Goal: Use online tool/utility: Utilize a website feature to perform a specific function

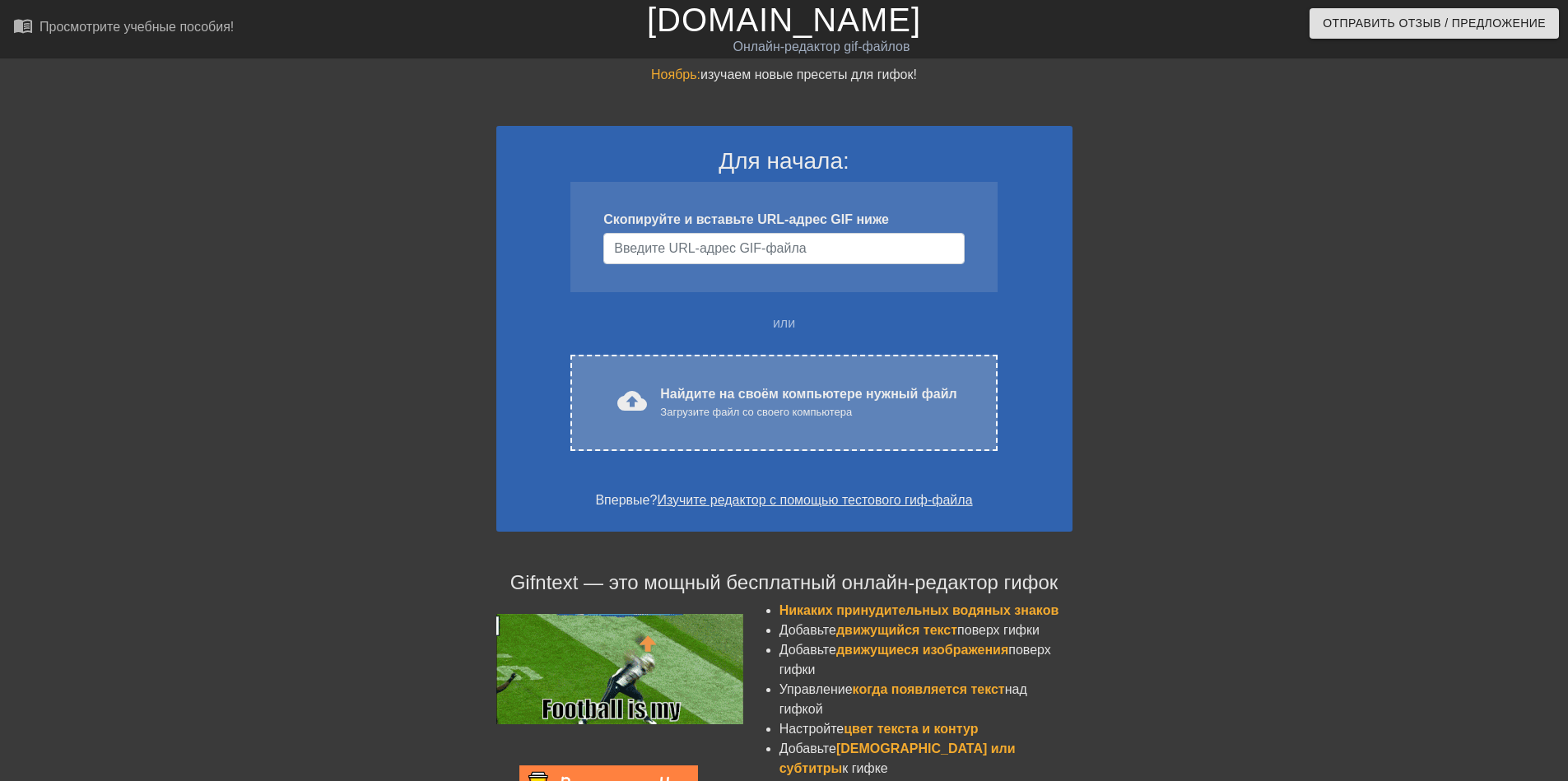
click at [681, 398] on ya-tr-span "Найдите на своём компьютере нужный файл" at bounding box center [808, 393] width 296 height 14
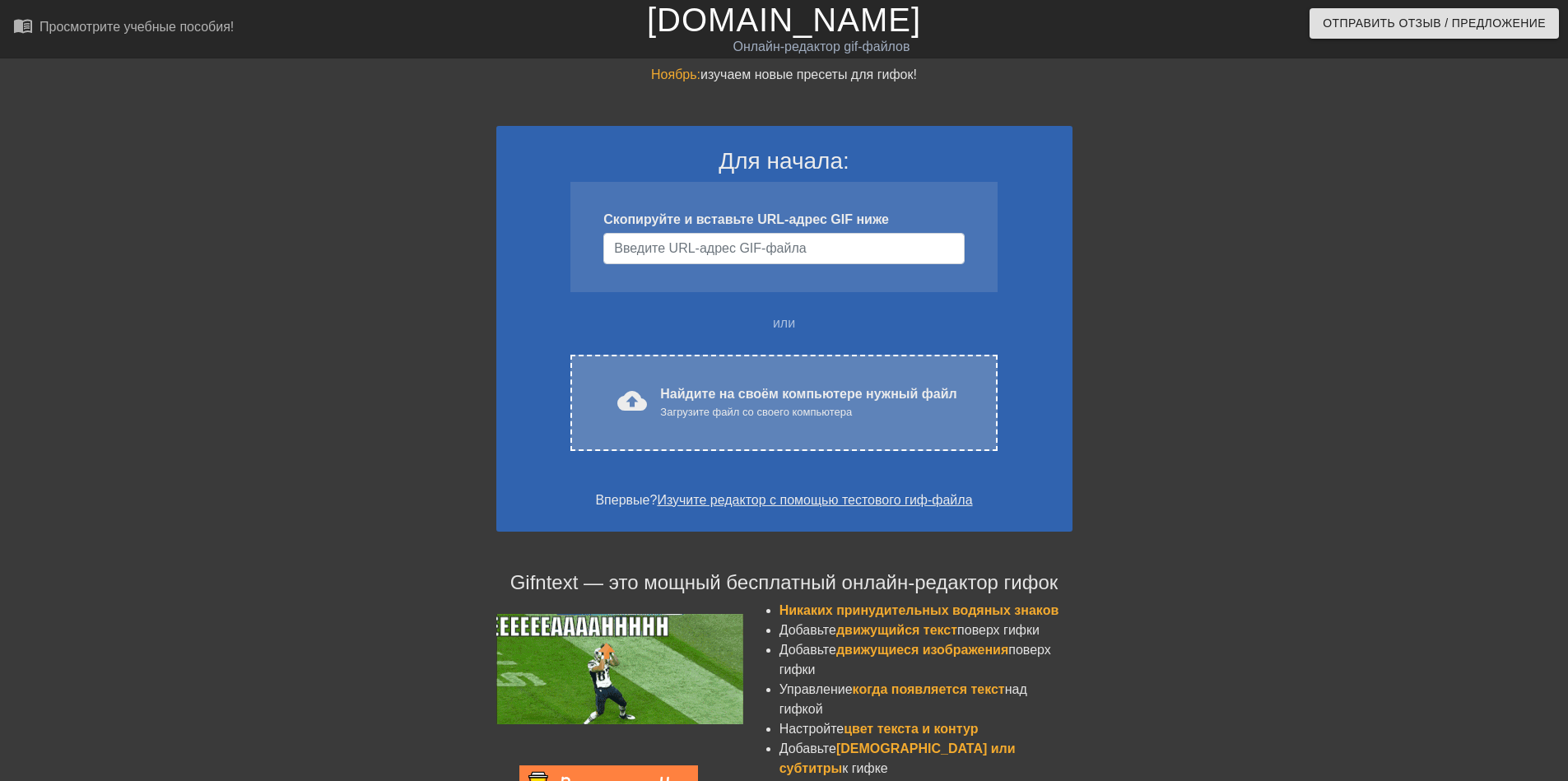
click at [647, 421] on div "cloud_upload загрузить Найдите на своём компьютере нужный файл Загрузите файл с…" at bounding box center [783, 402] width 426 height 96
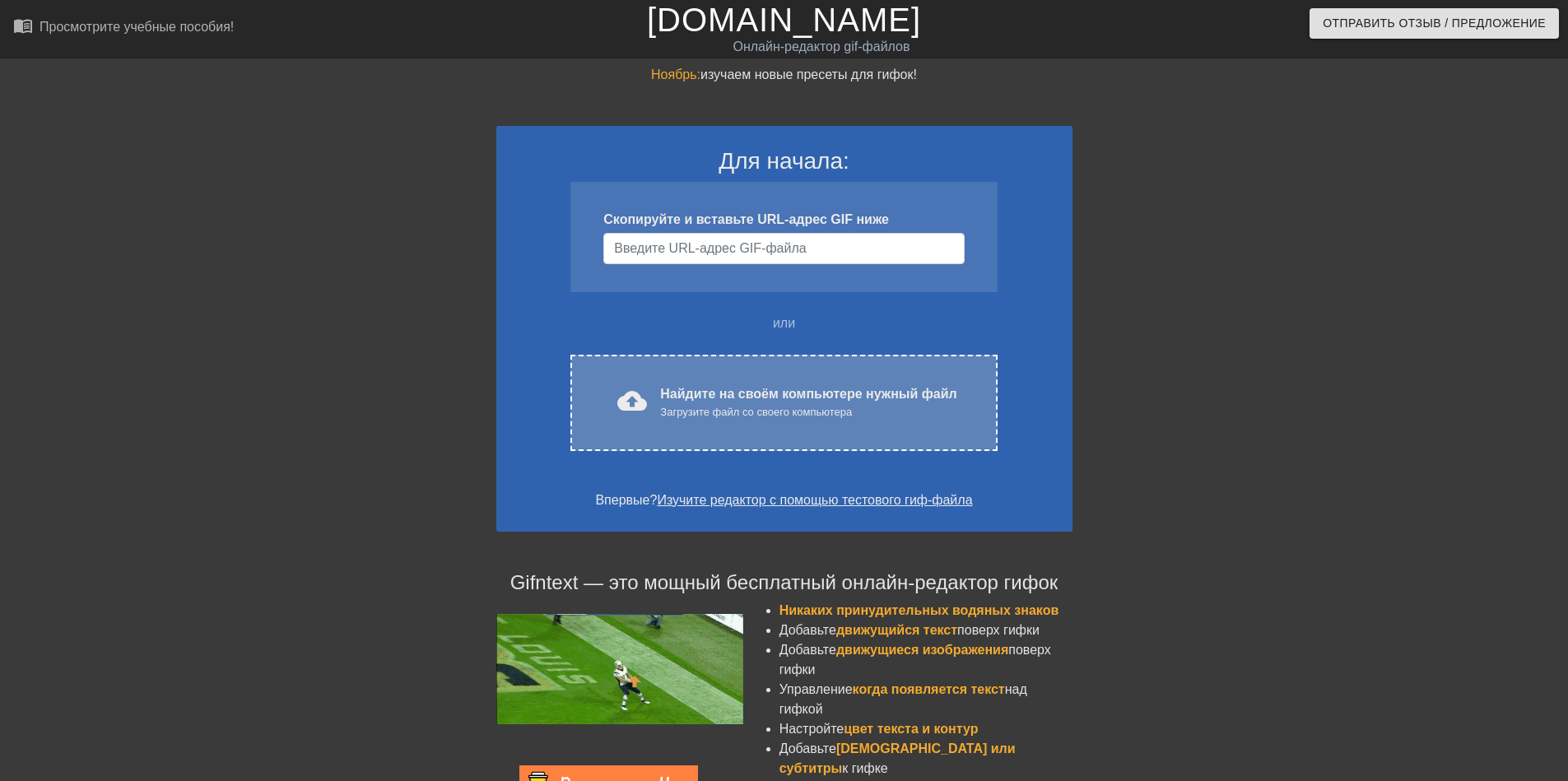
click at [671, 390] on ya-tr-span "Найдите на своём компьютере нужный файл" at bounding box center [808, 393] width 296 height 14
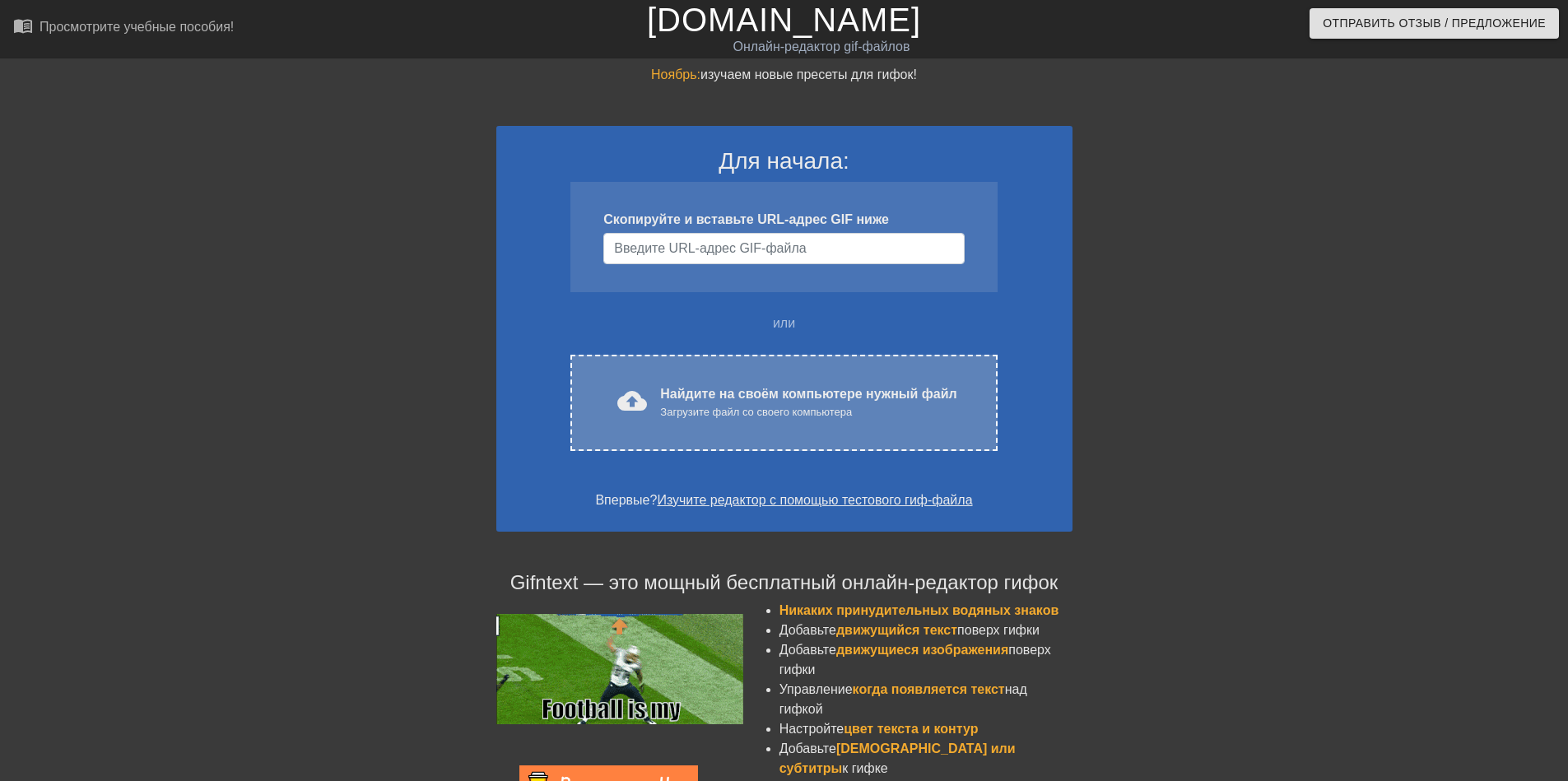
click at [718, 407] on ya-tr-span "Загрузите файл со своего компьютера" at bounding box center [756, 412] width 192 height 12
click at [696, 389] on ya-tr-span "Найдите на своём компьютере нужный файл" at bounding box center [808, 393] width 296 height 14
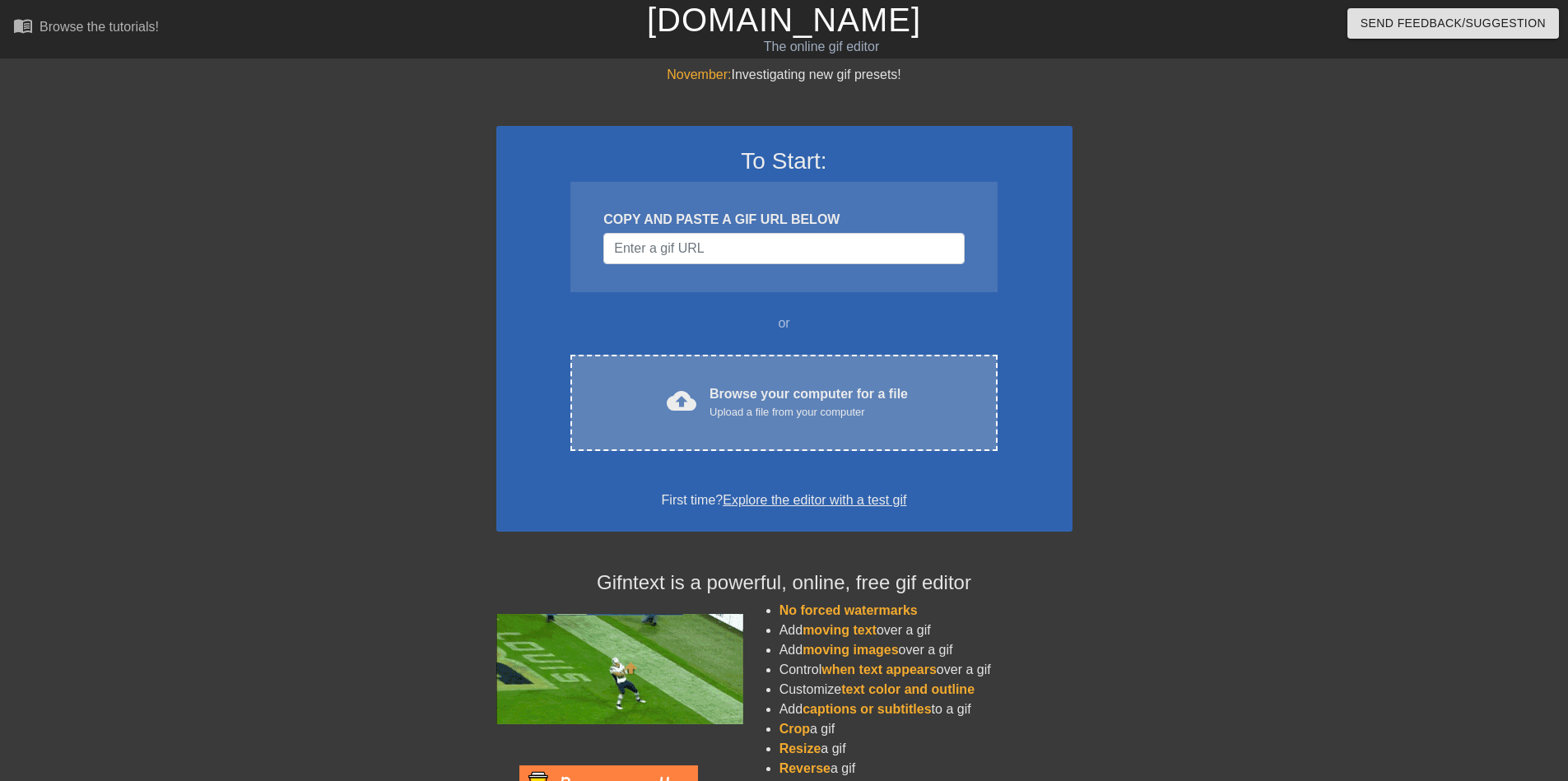
click at [677, 412] on span "cloud_upload" at bounding box center [681, 401] width 30 height 30
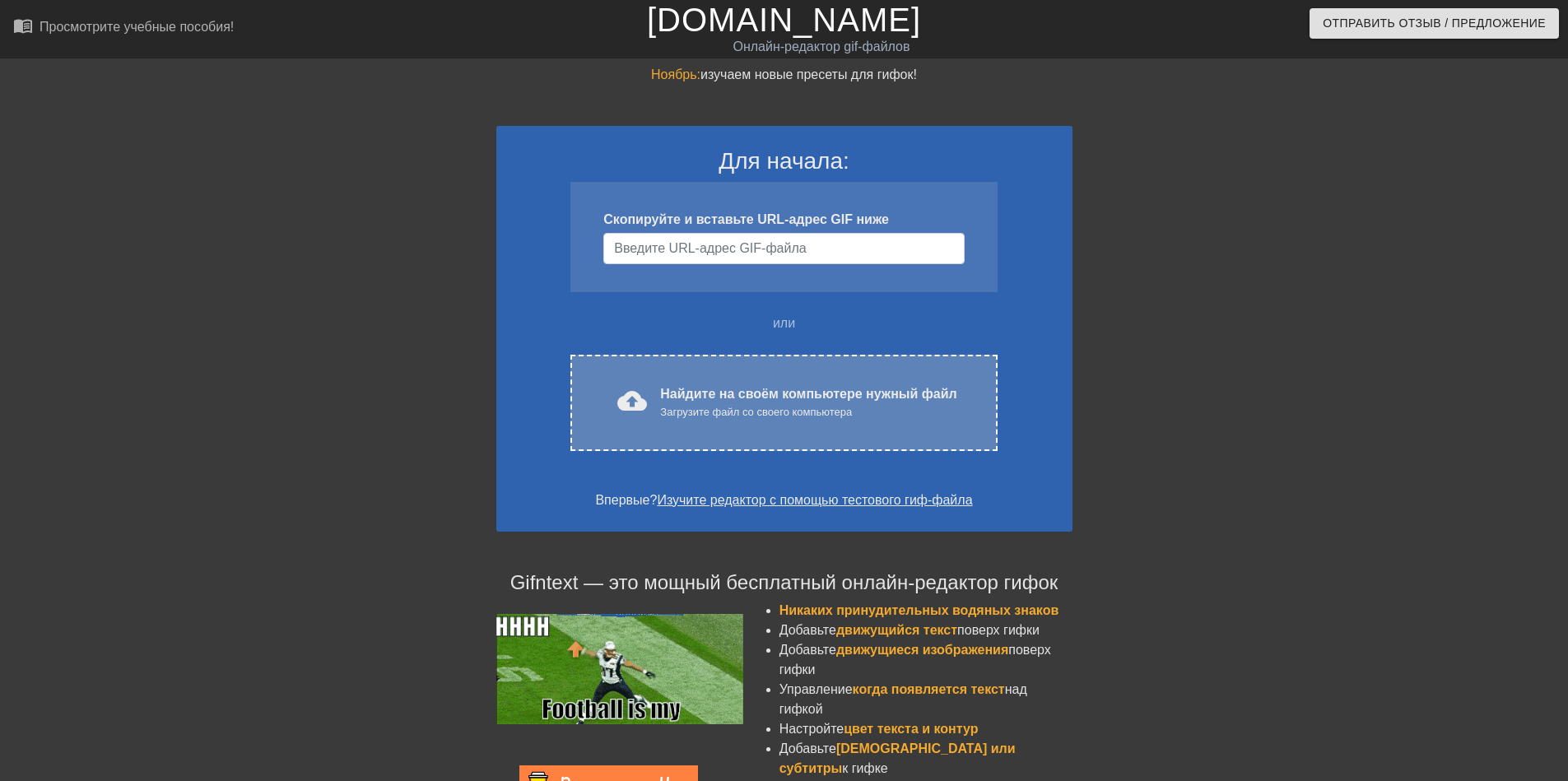
click at [642, 382] on div "cloud_upload загрузить Найдите на своём компьютере нужный файл Загрузите файл с…" at bounding box center [783, 402] width 426 height 96
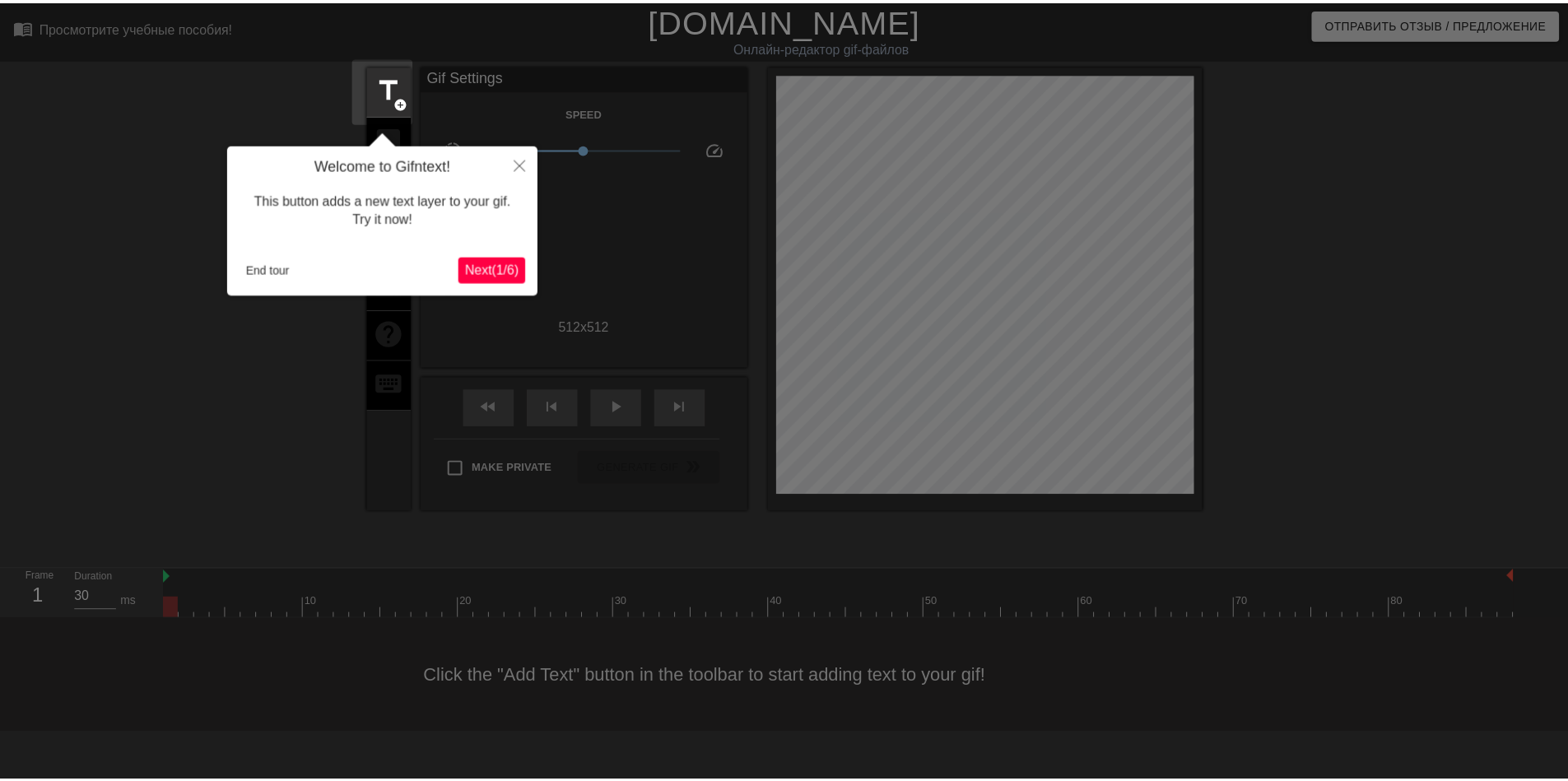
scroll to position [41, 0]
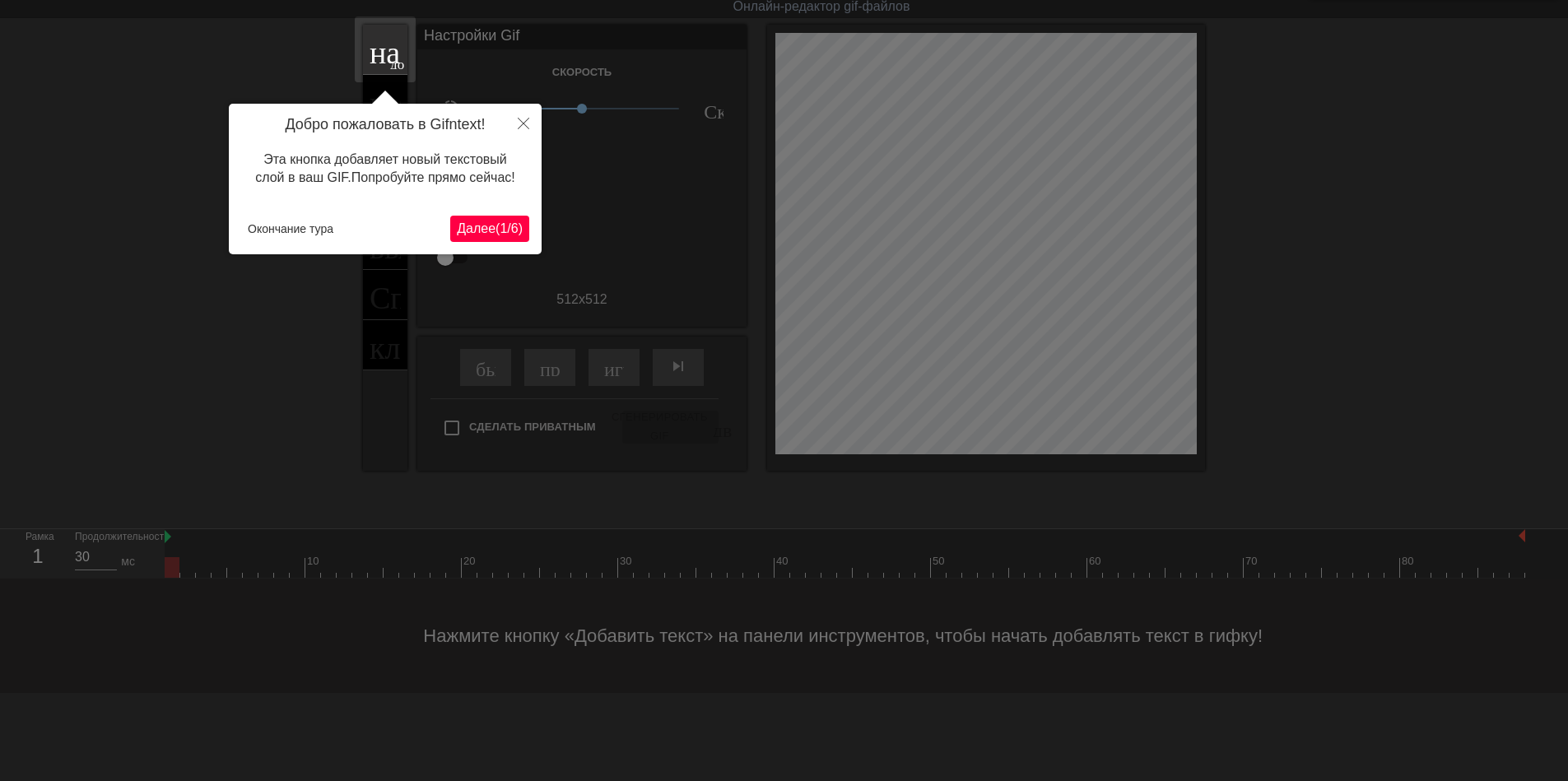
click at [509, 231] on ya-tr-span "/" at bounding box center [507, 229] width 3 height 14
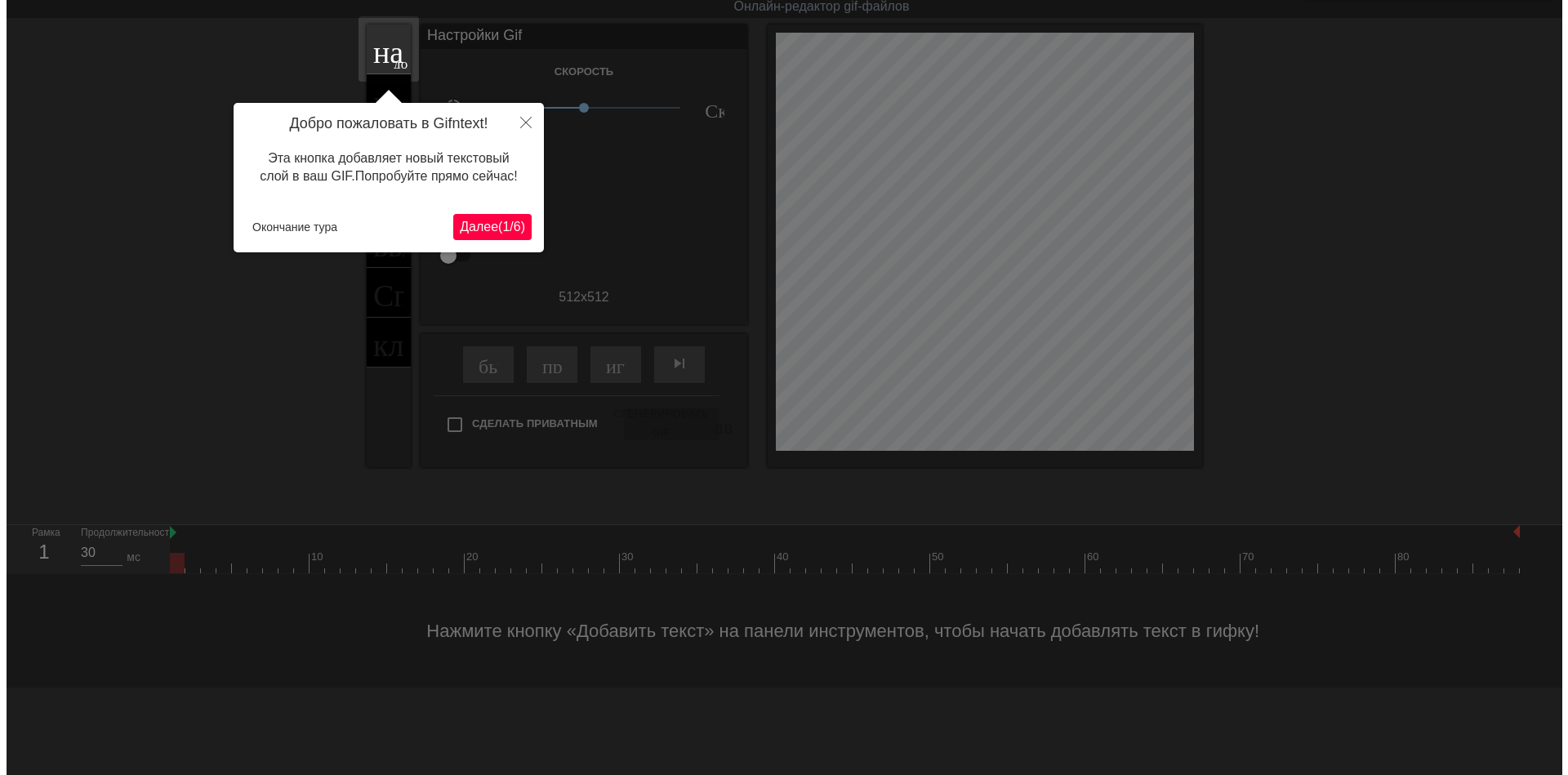
scroll to position [0, 0]
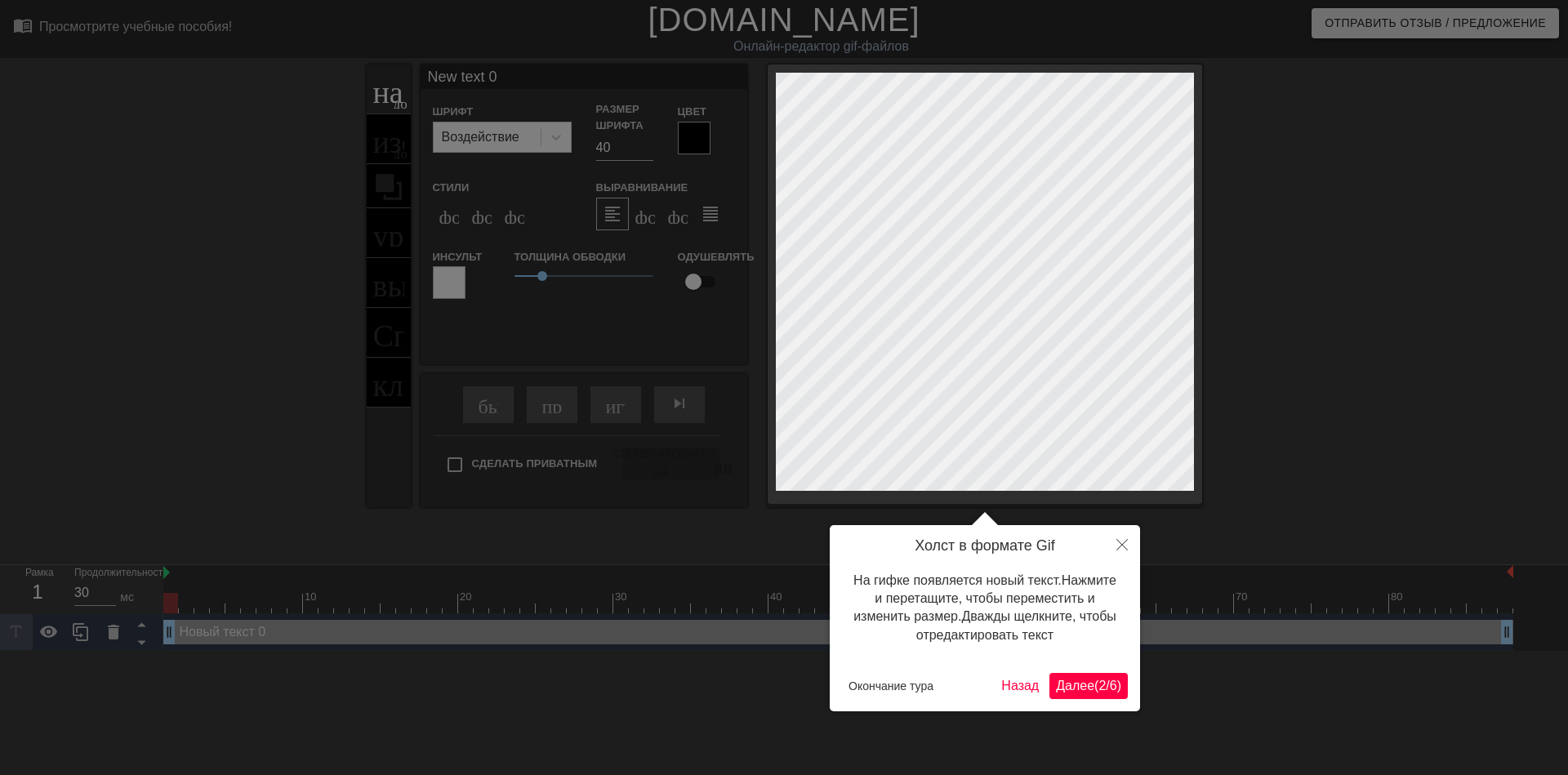
click at [1085, 689] on ya-tr-span "Далее" at bounding box center [1074, 686] width 38 height 14
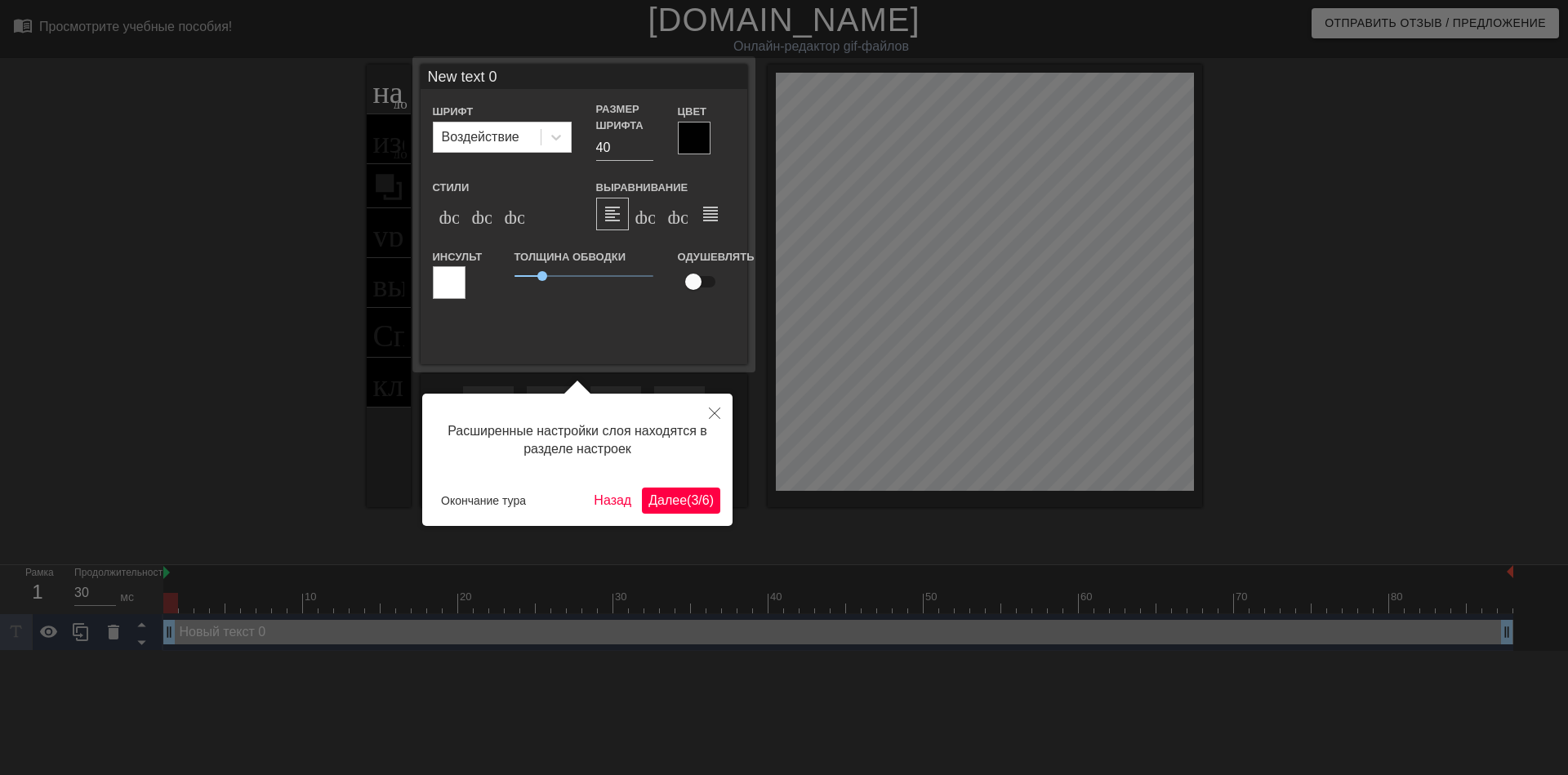
click at [713, 507] on ya-tr-span ")" at bounding box center [712, 501] width 4 height 14
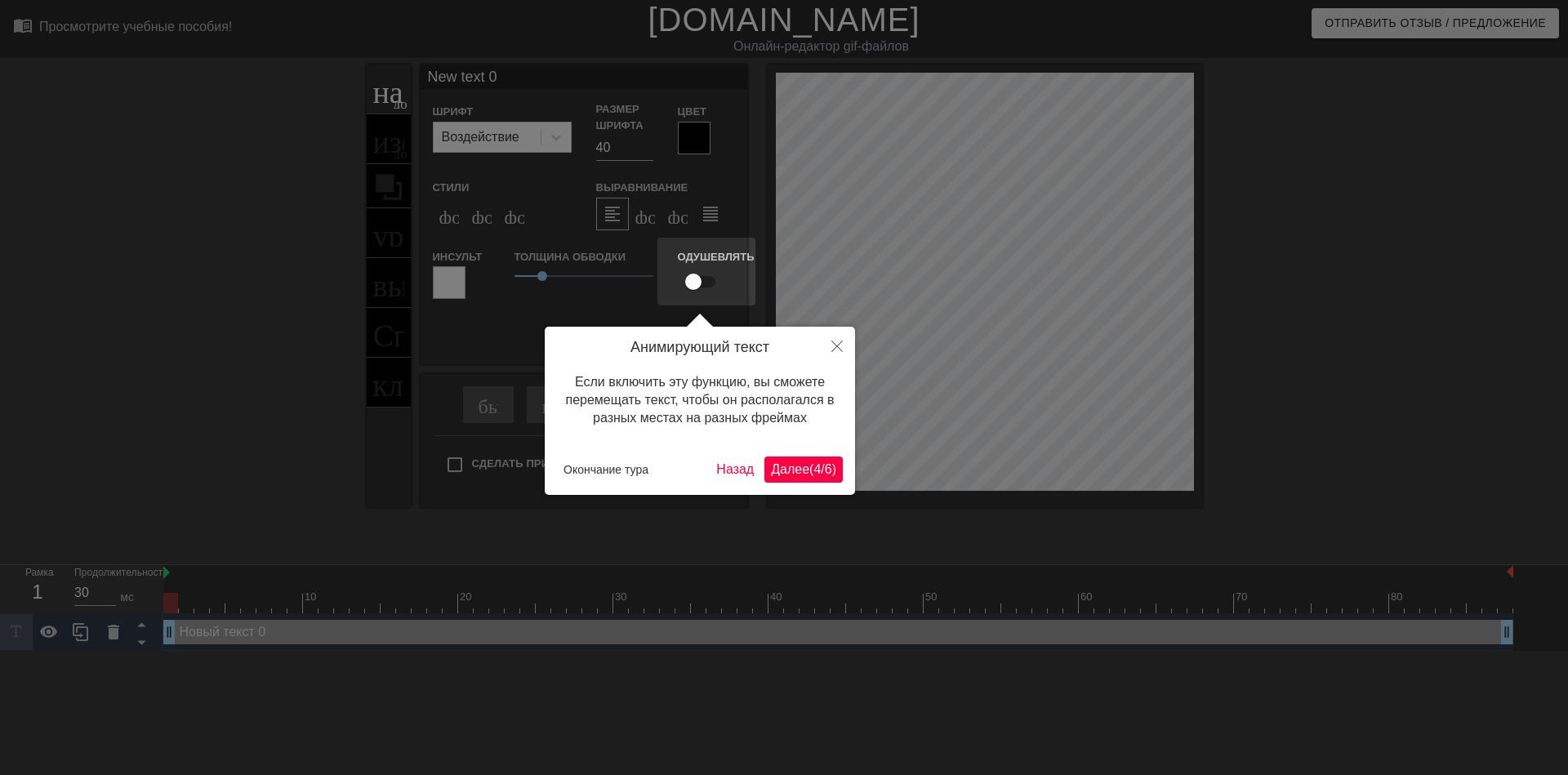
click at [827, 474] on ya-tr-span "6" at bounding box center [828, 469] width 7 height 14
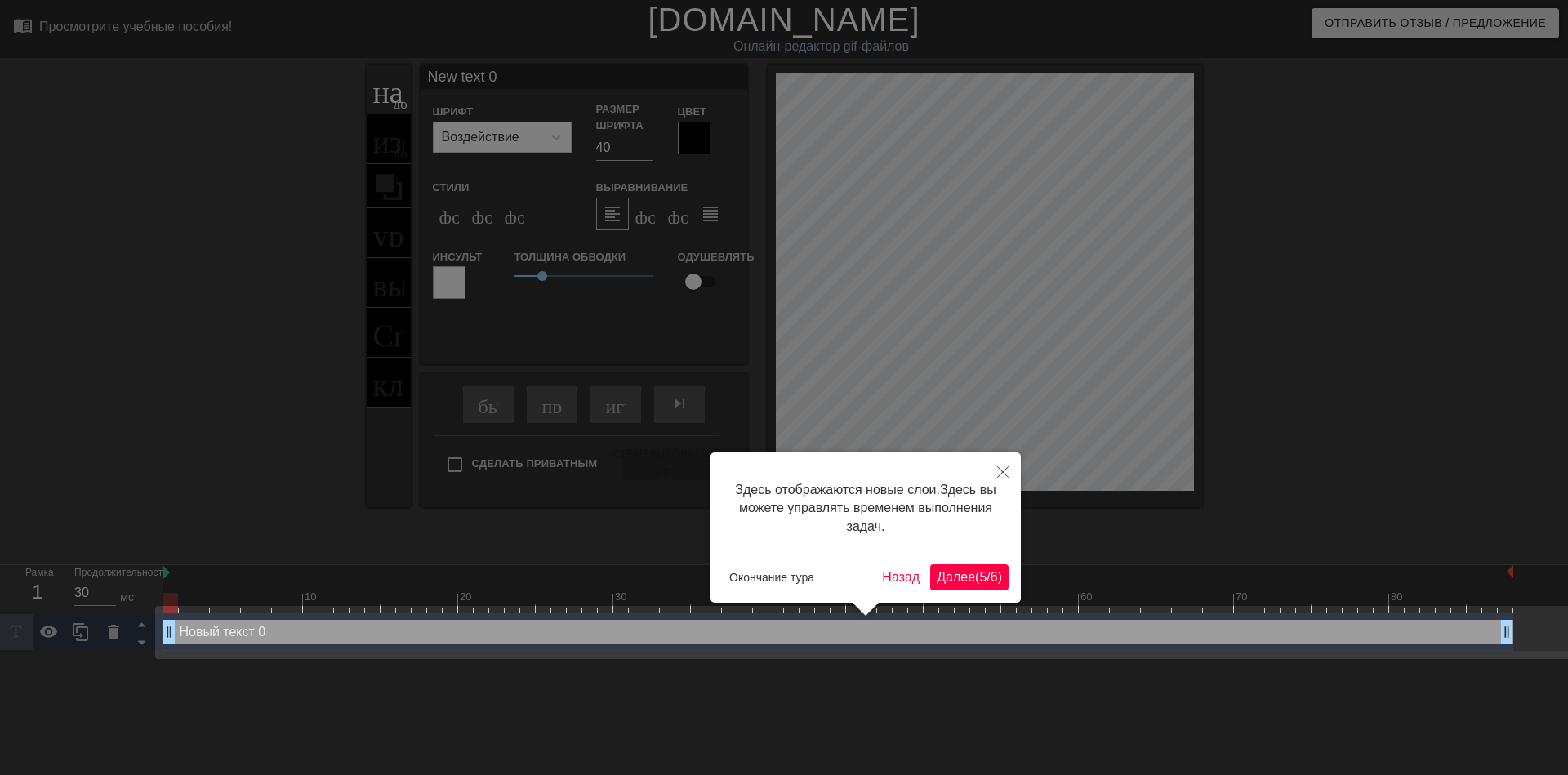
click at [943, 581] on ya-tr-span "Далее" at bounding box center [955, 577] width 38 height 14
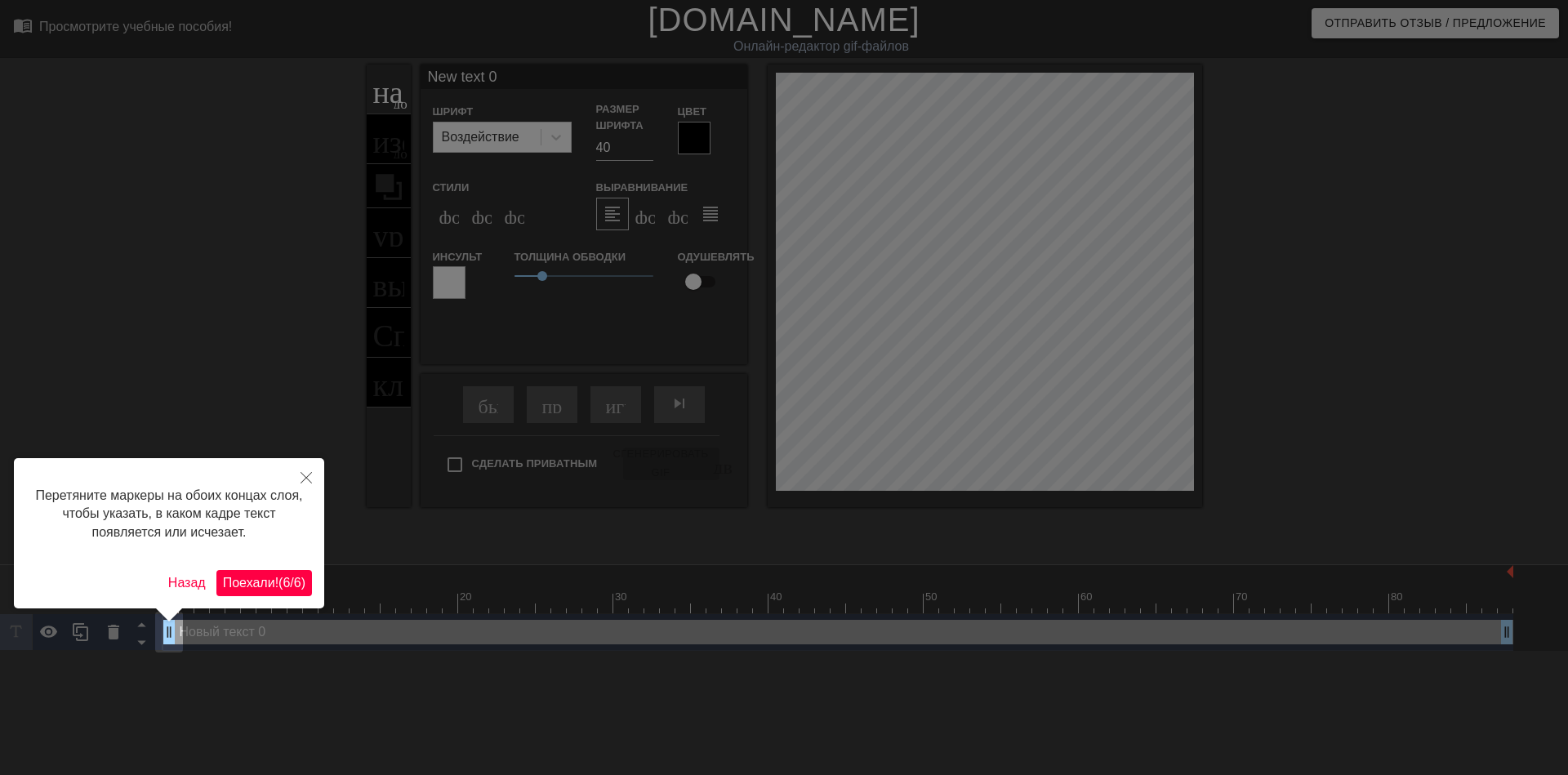
click at [286, 572] on button "Поехали! ( 6 / 6 )" at bounding box center [264, 583] width 96 height 27
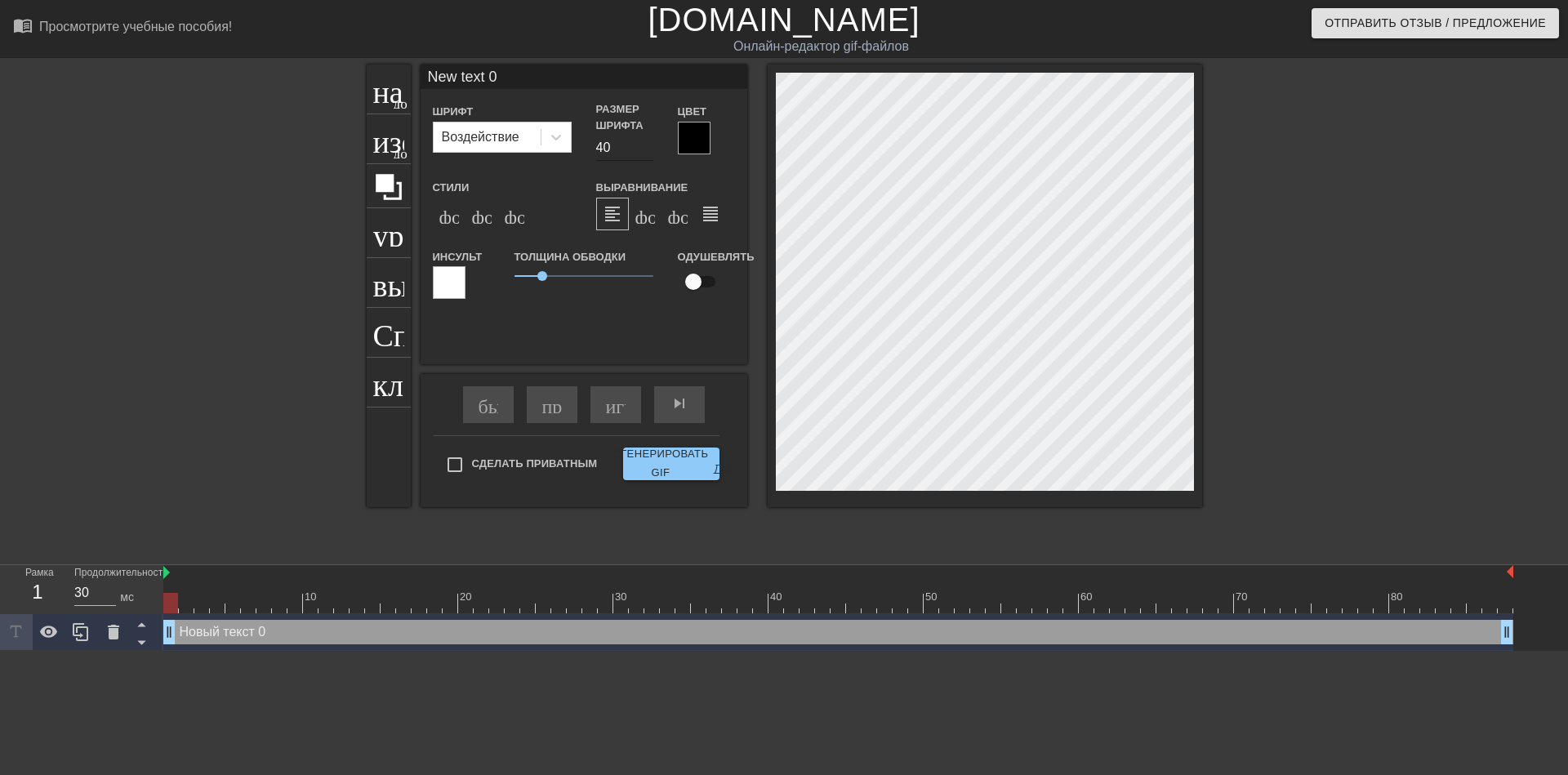
click at [601, 140] on input "40" at bounding box center [625, 148] width 57 height 27
type input "30"
click at [554, 140] on icon at bounding box center [556, 137] width 17 height 17
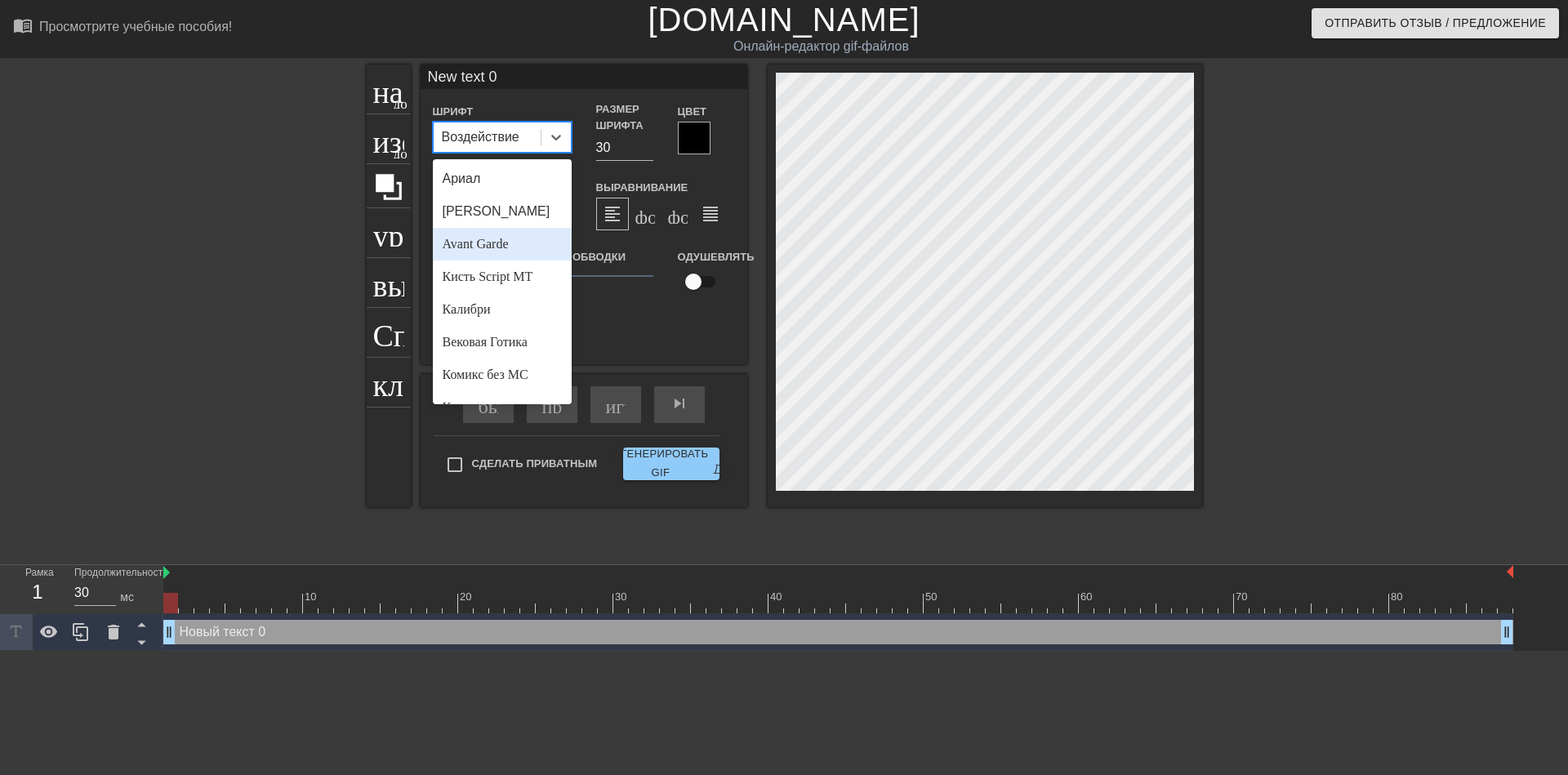
click at [501, 243] on ya-tr-span "Avant Garde" at bounding box center [475, 244] width 66 height 14
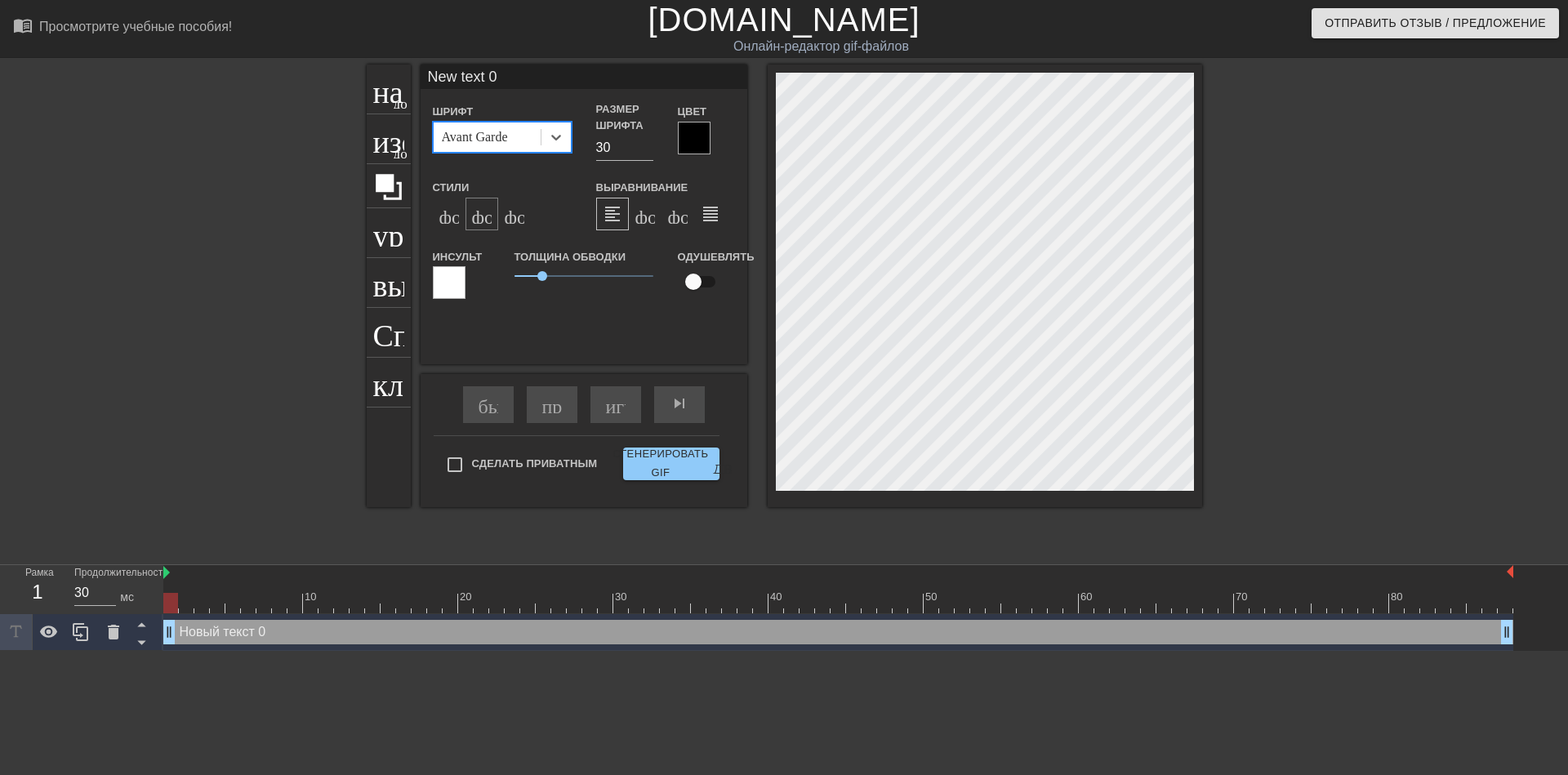
click at [482, 227] on div "формат_italic" at bounding box center [481, 214] width 33 height 33
type input "ew text 0"
type textarea "ew text 0"
type input "w text 0"
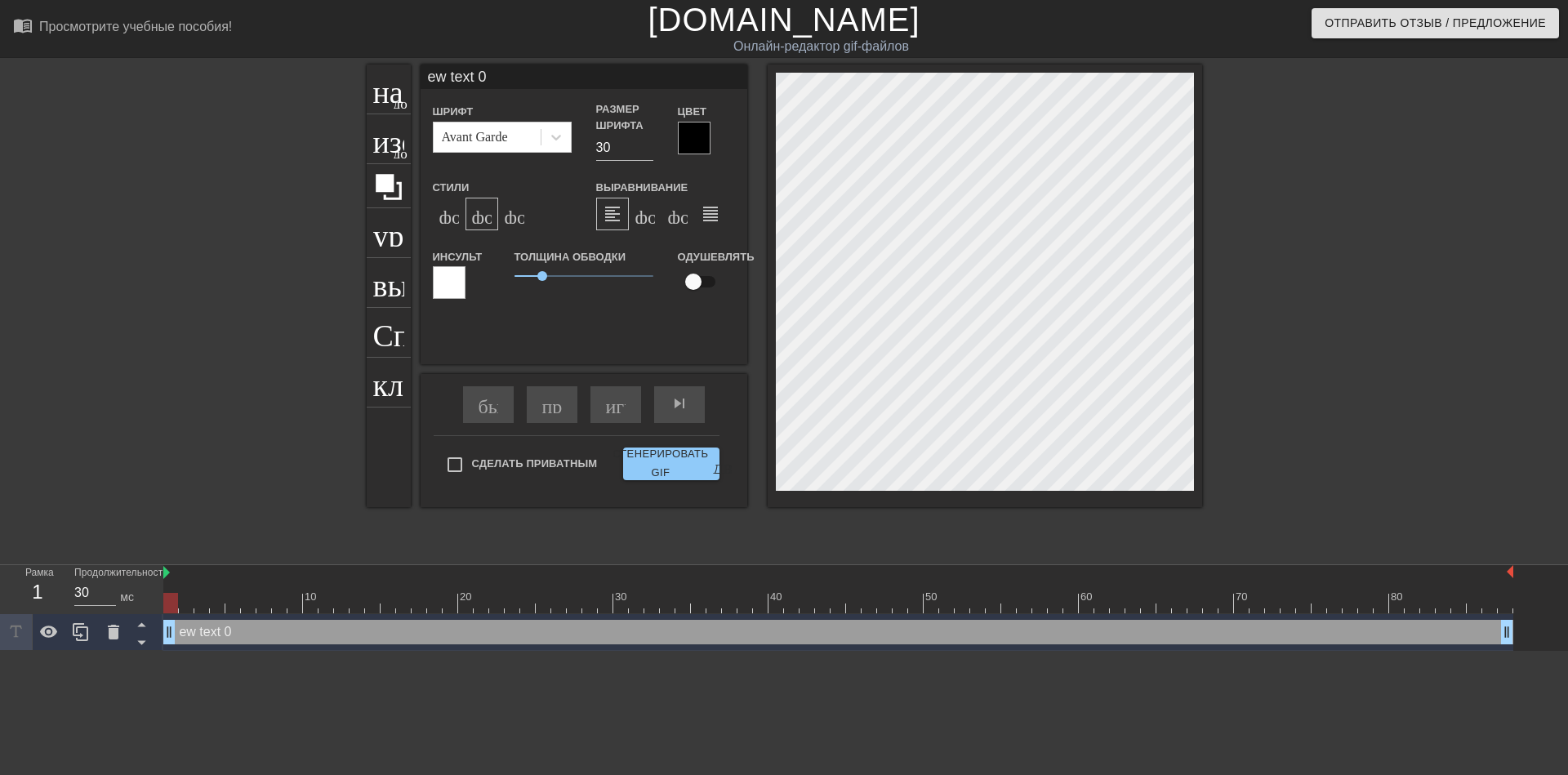
type textarea "w text 0"
type input "text 0"
type textarea "text 0"
type input "text 0"
type textarea "text 0"
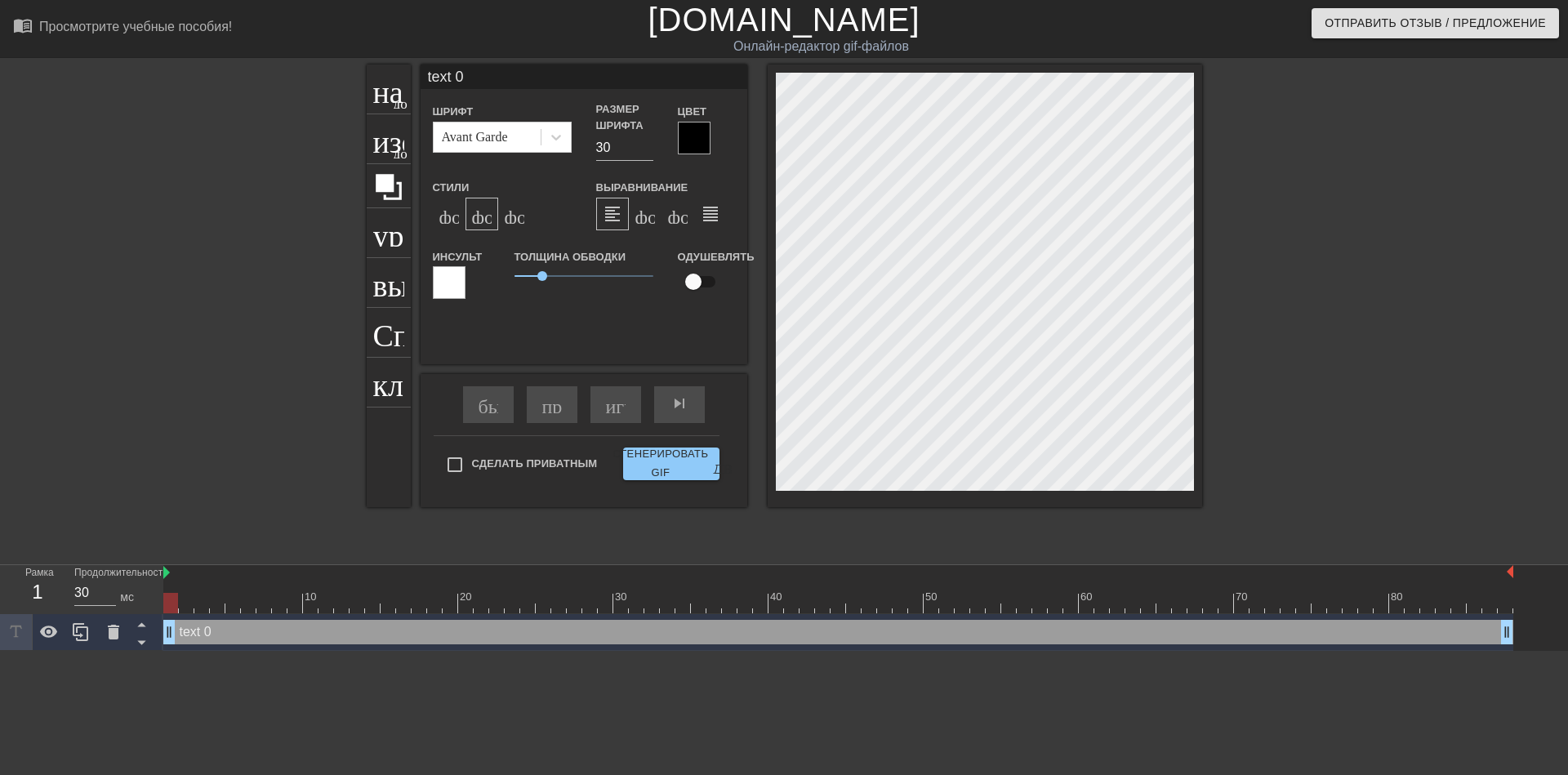
type input "ext 0"
type textarea "ext 0"
type input "xt 0"
type textarea "xt 0"
type input "t 0"
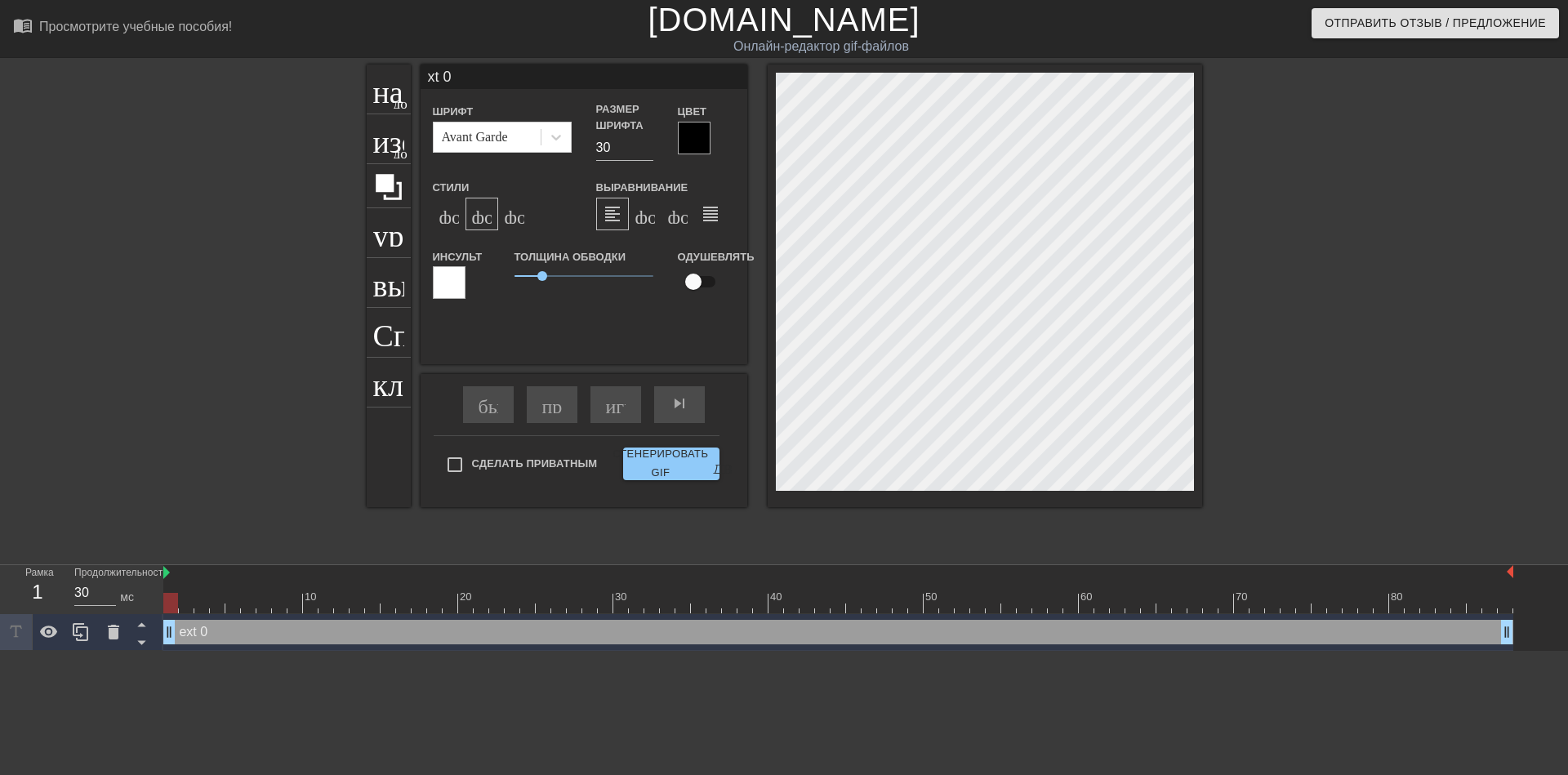
type textarea "t 0"
type input "0"
type textarea "0"
type input "0"
type textarea "0"
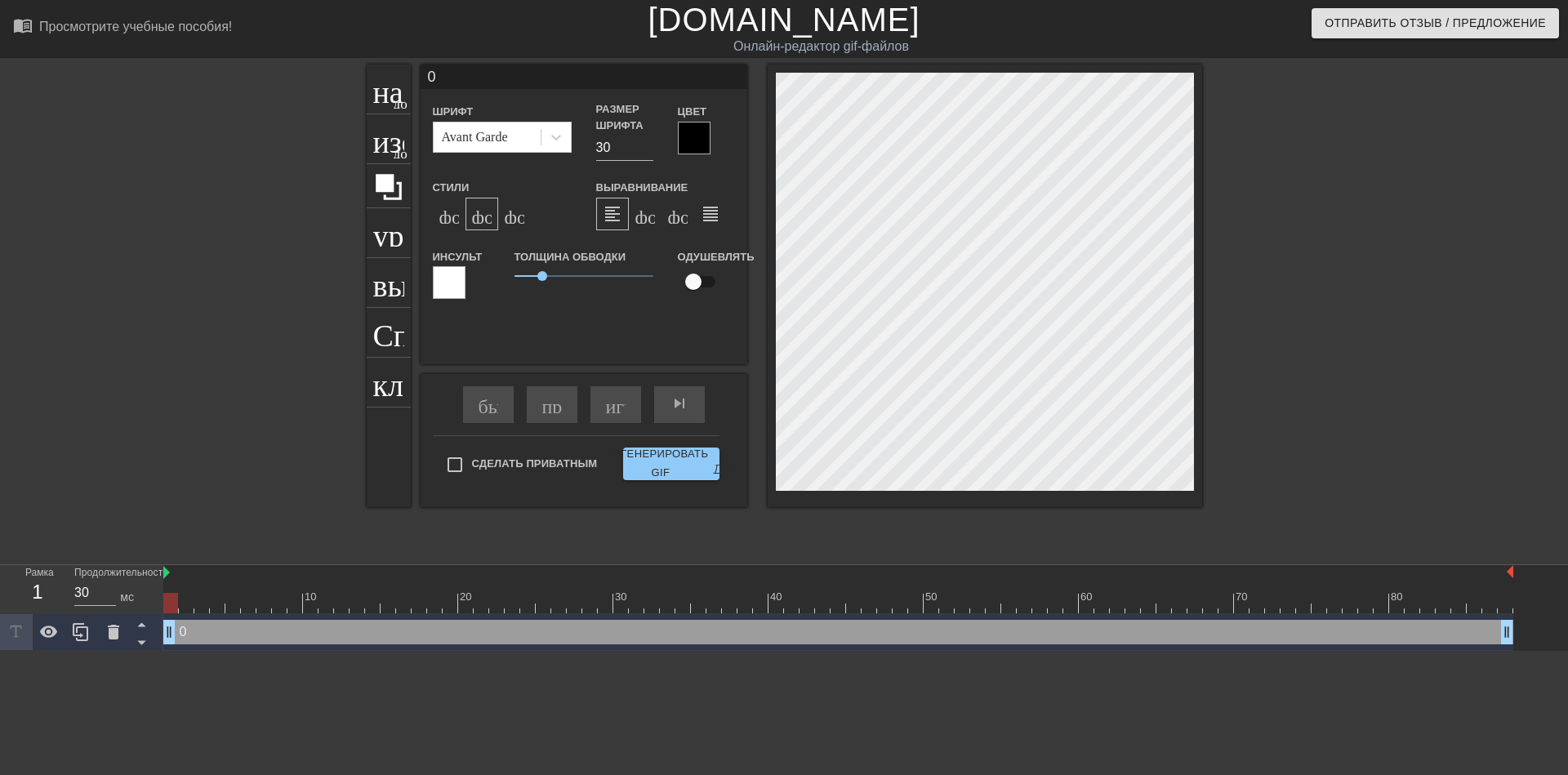
scroll to position [2, 2]
type input """
type textarea """
type input "@"
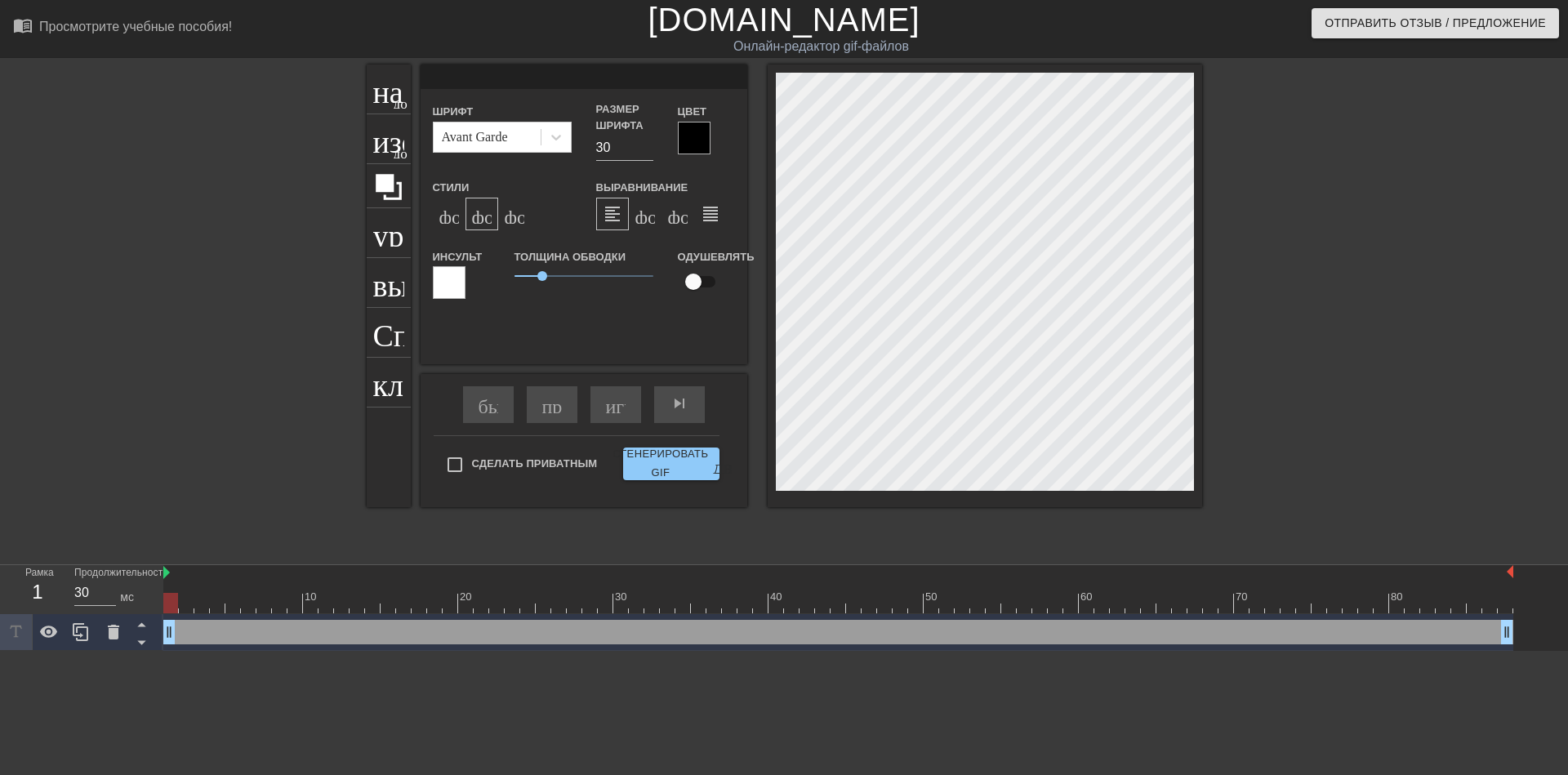
type textarea "@"
type input "@s"
type textarea "@s"
type input "@st"
type textarea "@st"
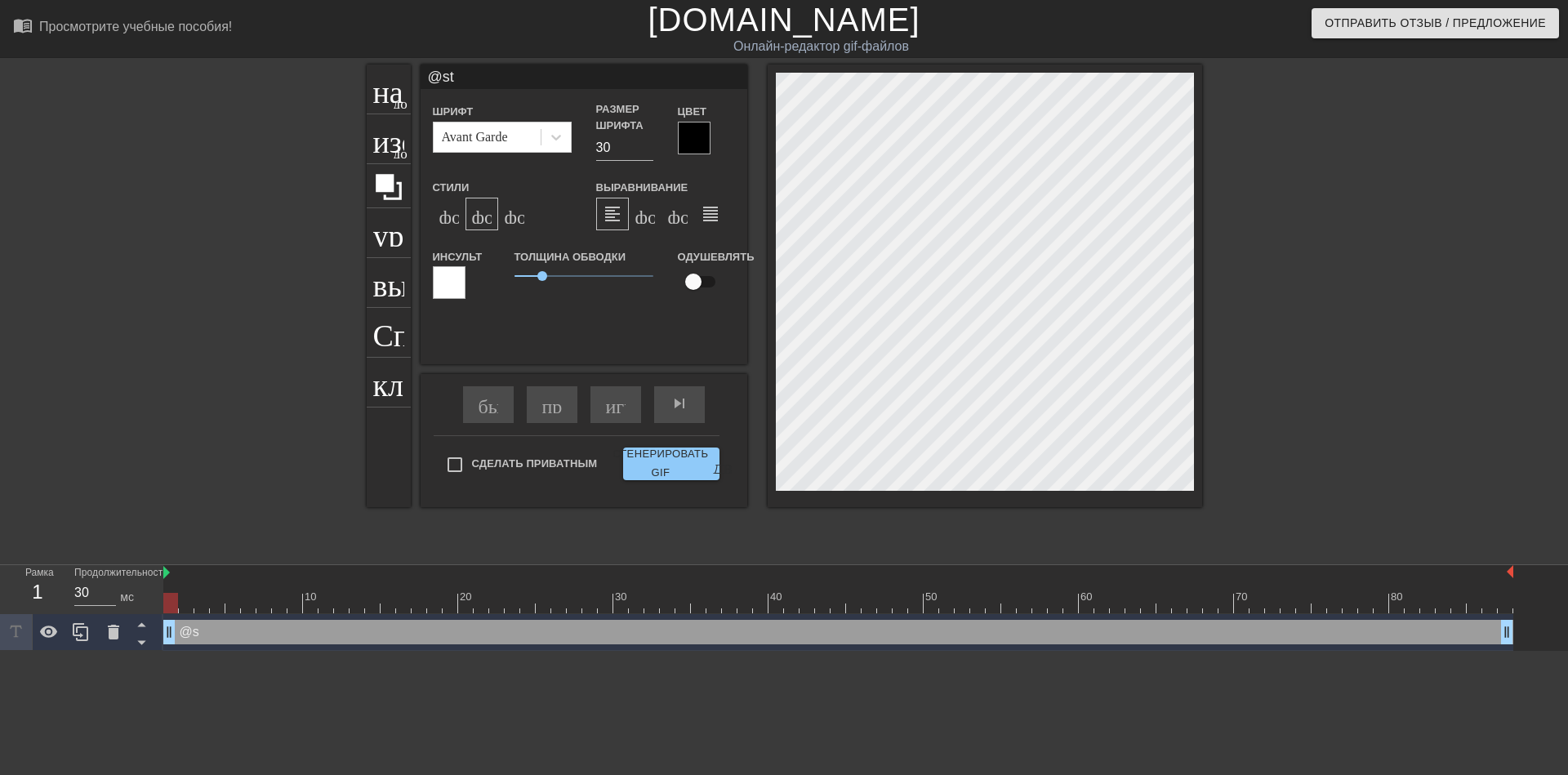
type input "@sti"
type textarea "@sti"
type input "@stic"
type textarea "@stic"
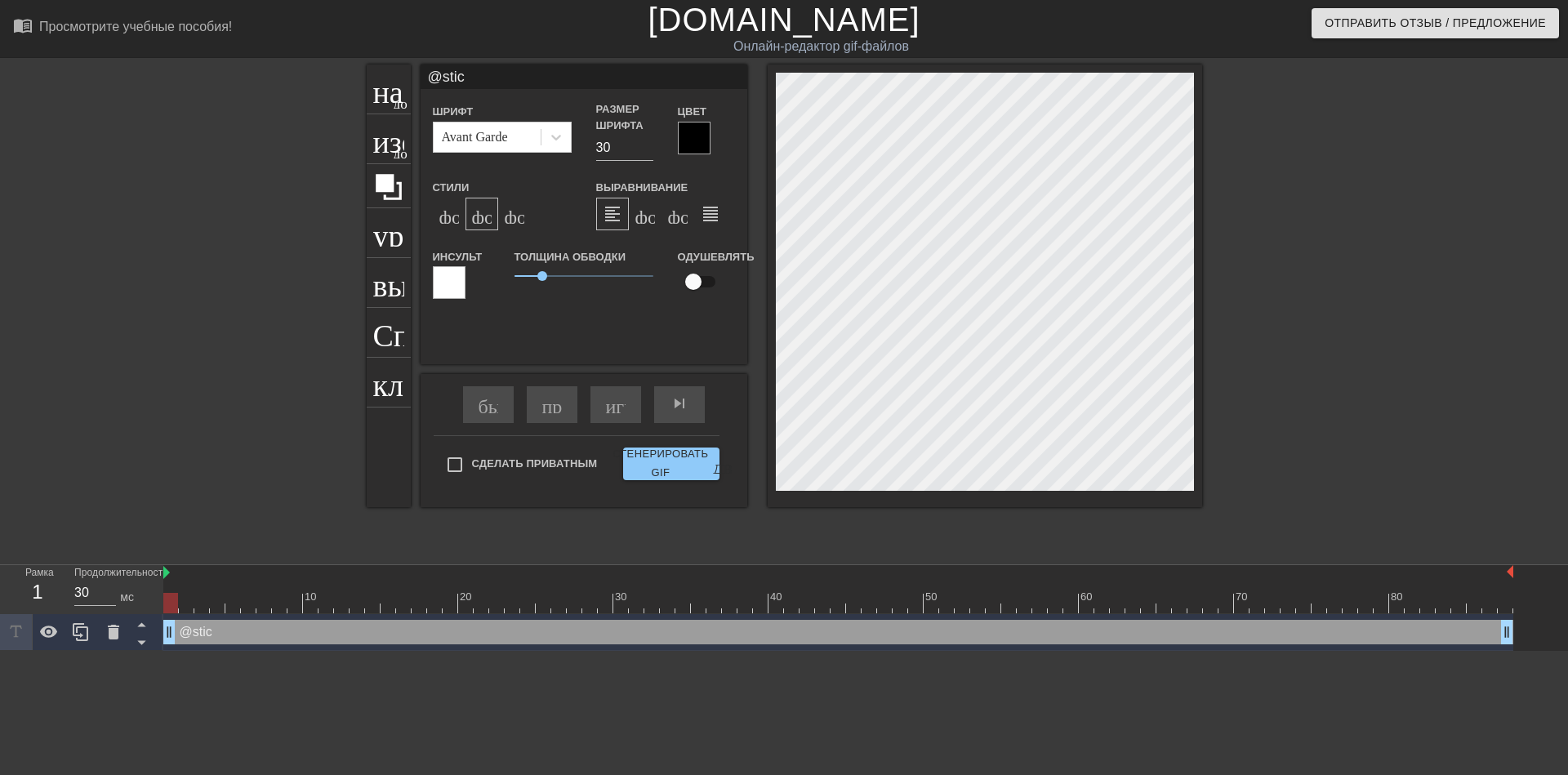
type input "@stice"
type textarea "@stice"
type input "@stic"
type textarea "@stic"
type input "@stick"
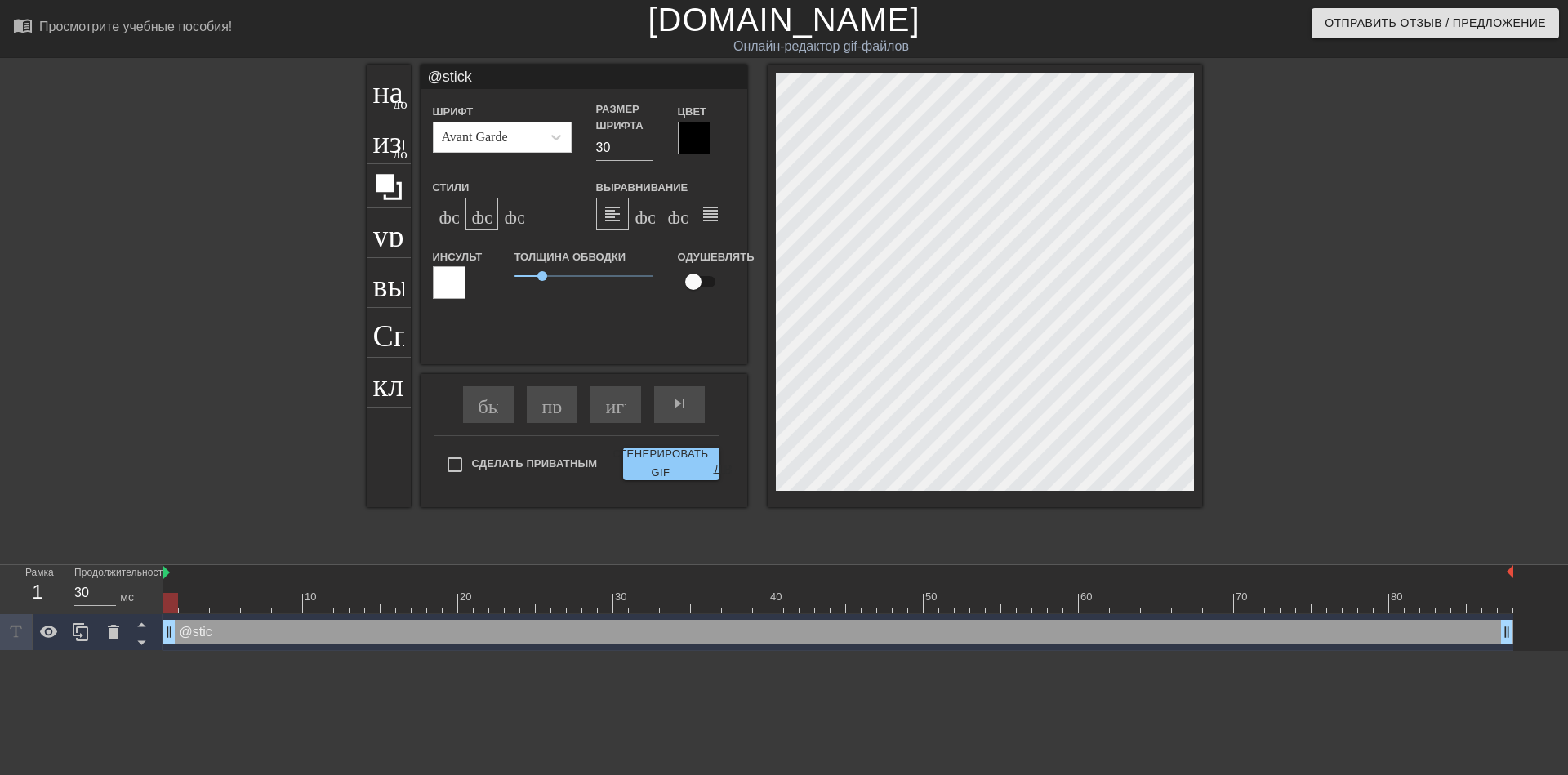
type textarea "@stick"
type input "@sticke"
type textarea "@sticke"
type input "@sticker"
type textarea "@sticker"
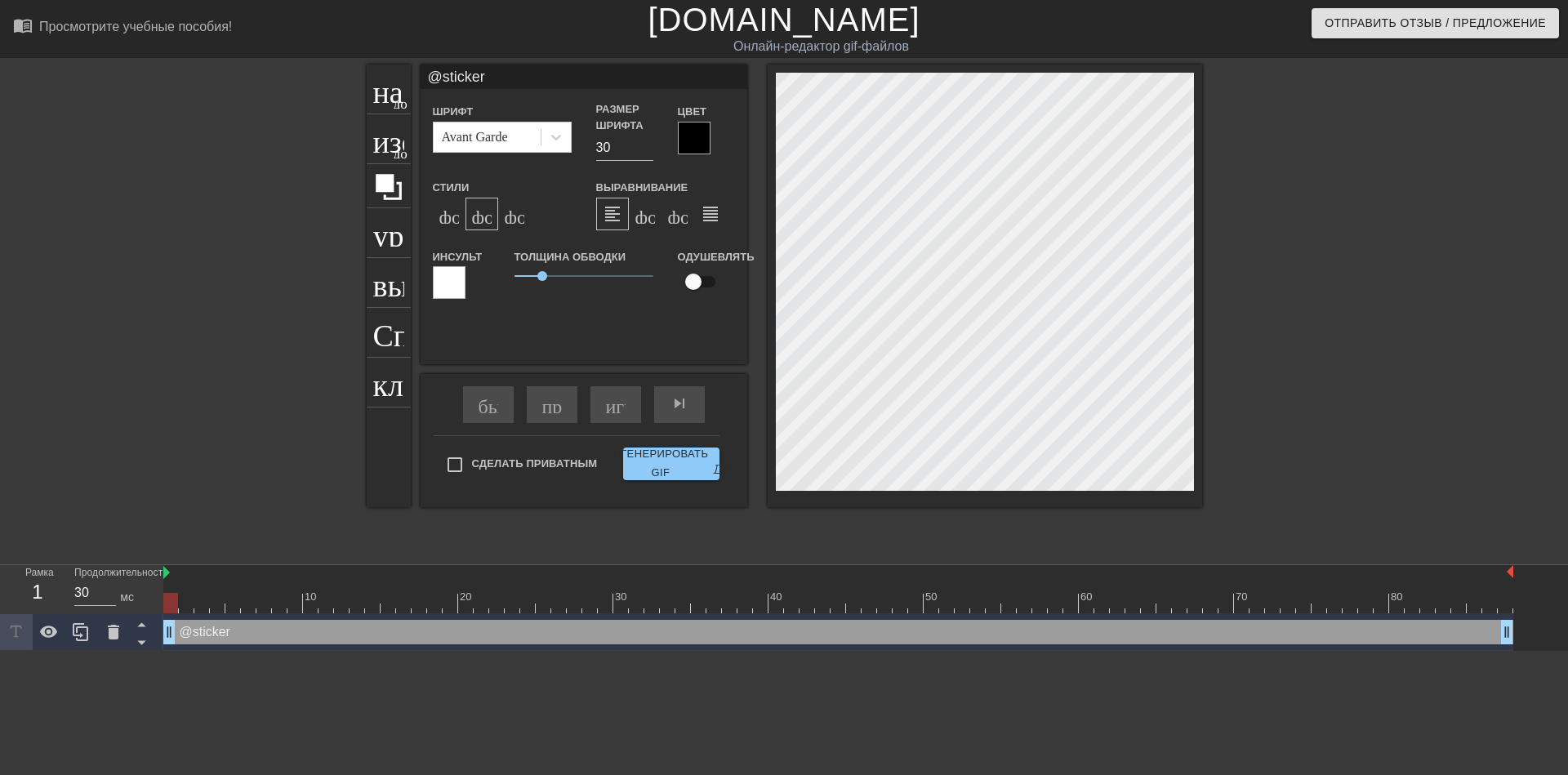
type input "@stickerb"
type textarea "@stickerba"
type input "@stickerbas"
type textarea "@stickerbas"
type input "@stickerbase"
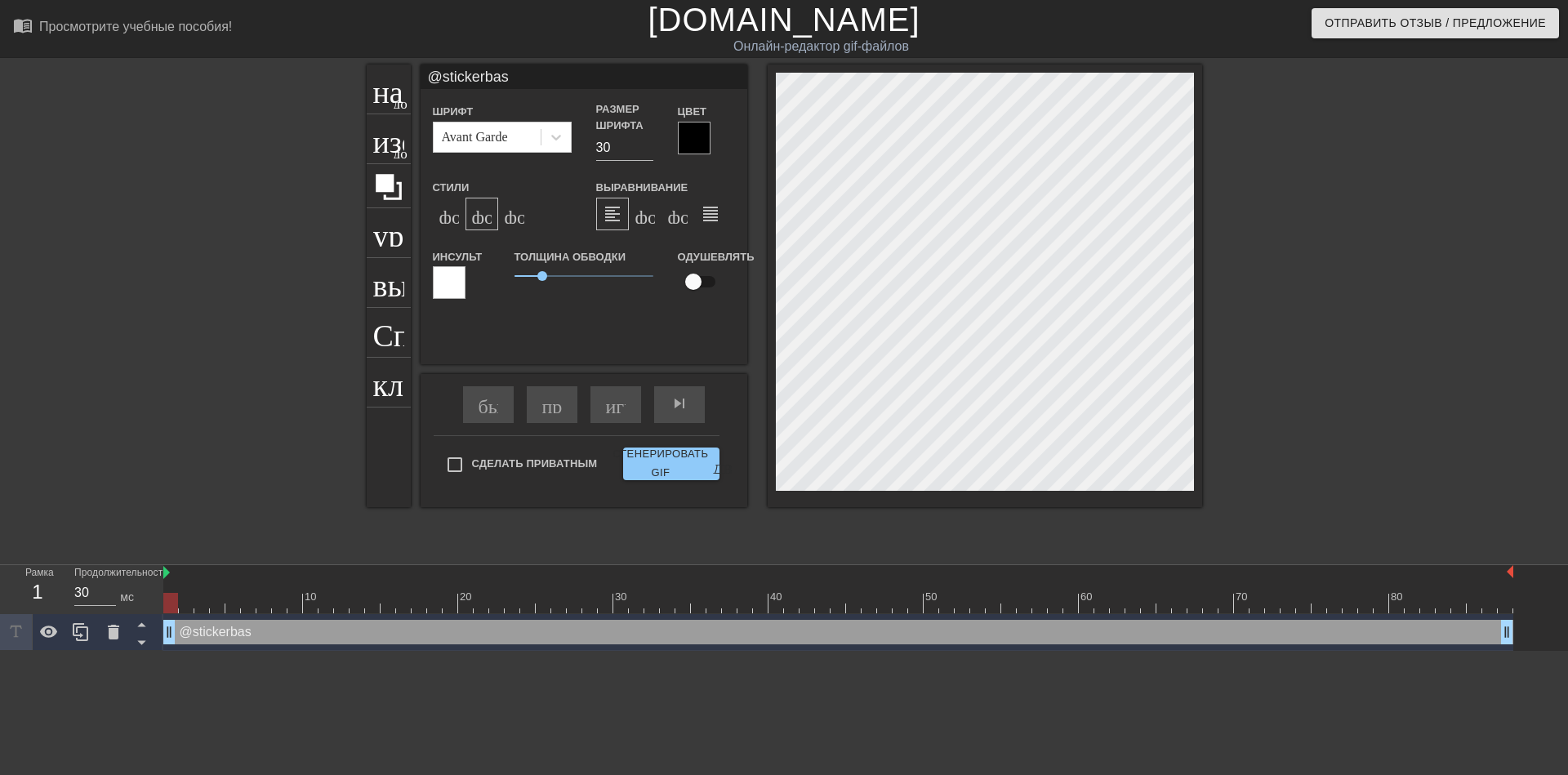
type textarea "@stickerbase"
type input "@stickerbase_"
type textarea "@stickerbase_"
type input "@stickerbase_r"
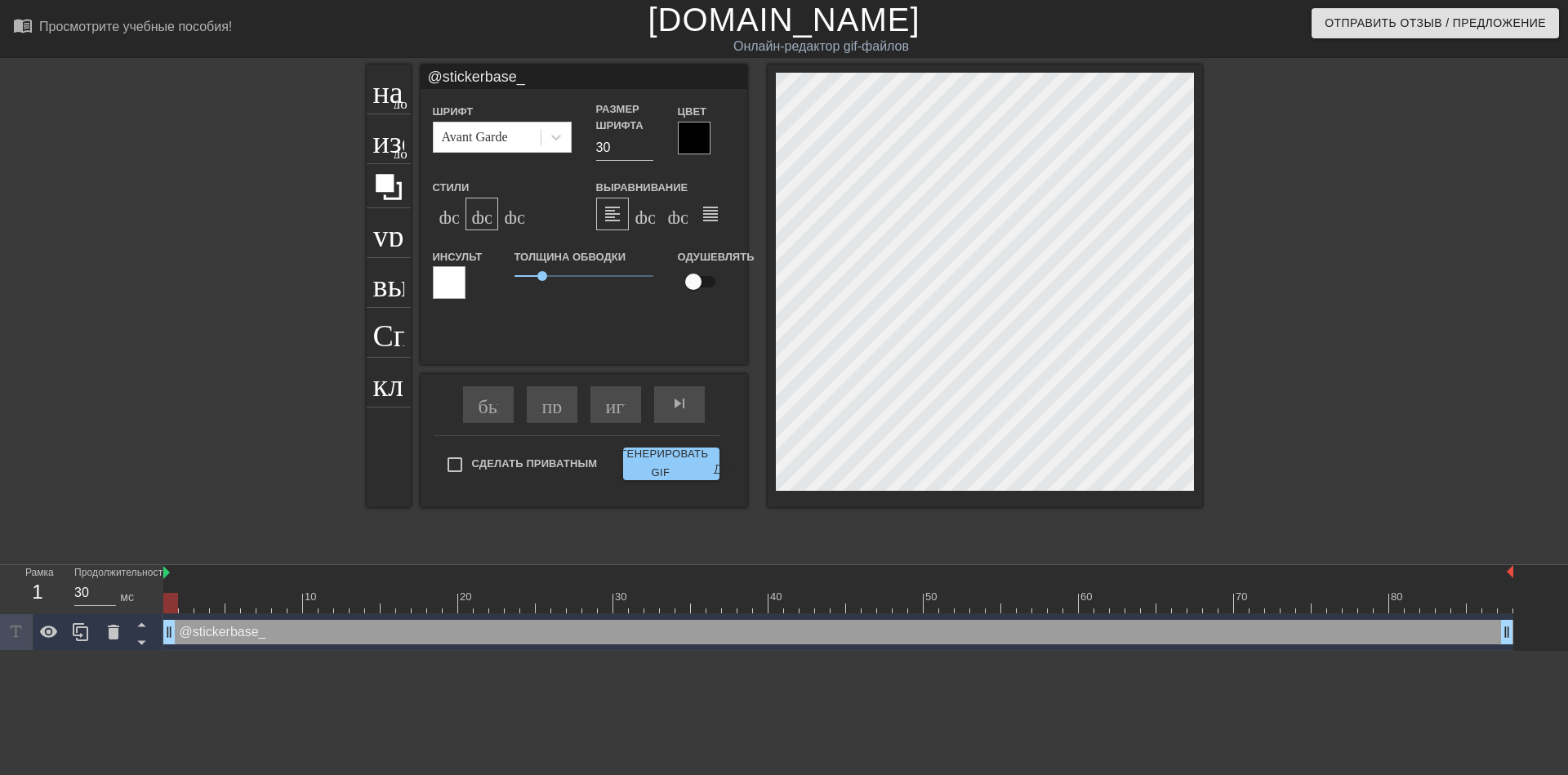
type textarea "@stickerbase_r"
type input "@stickerbase_ru"
type textarea "@stickerbase_ru"
click at [546, 135] on div at bounding box center [556, 137] width 30 height 30
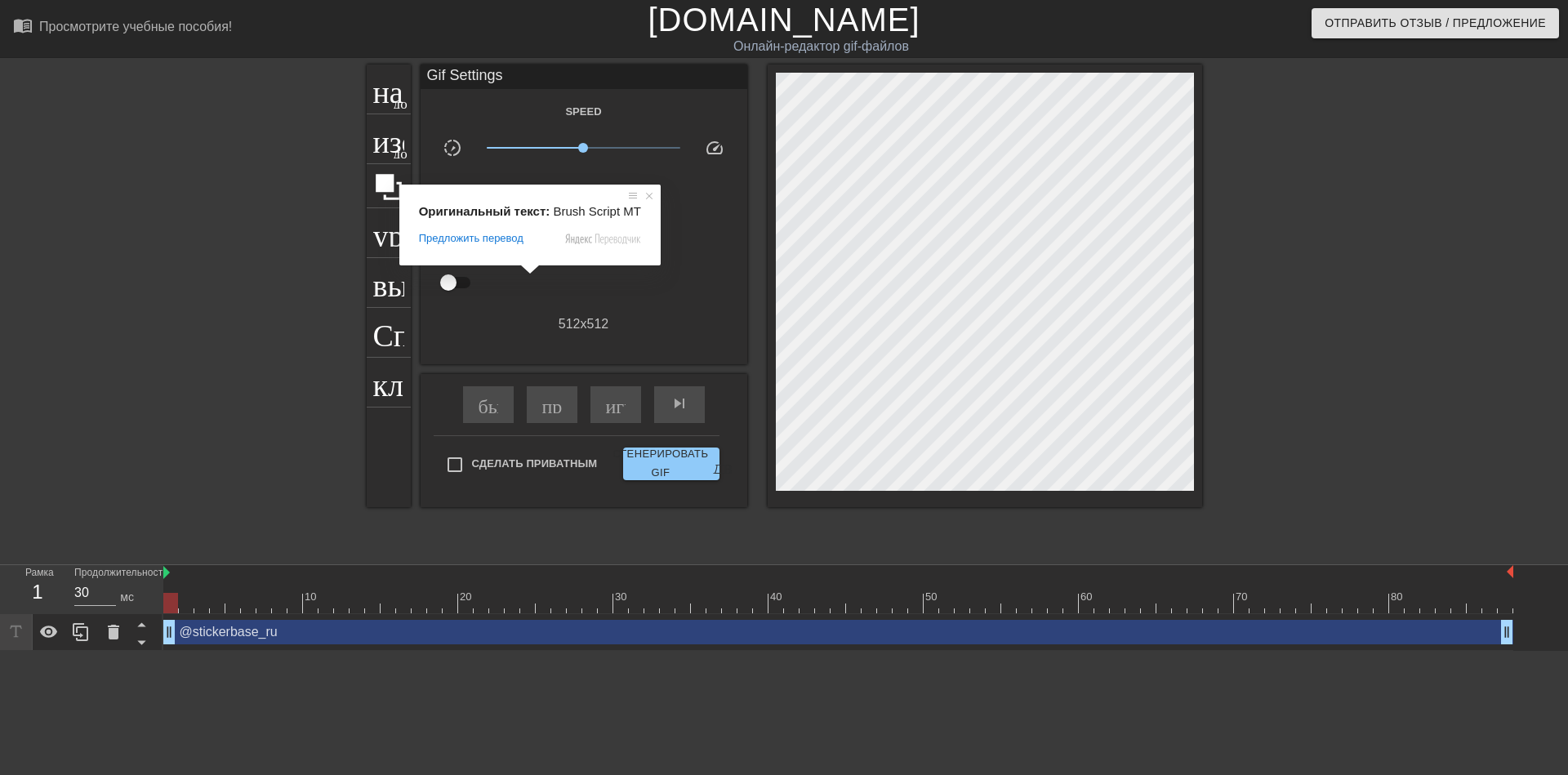
click at [523, 274] on span at bounding box center [530, 269] width 22 height 10
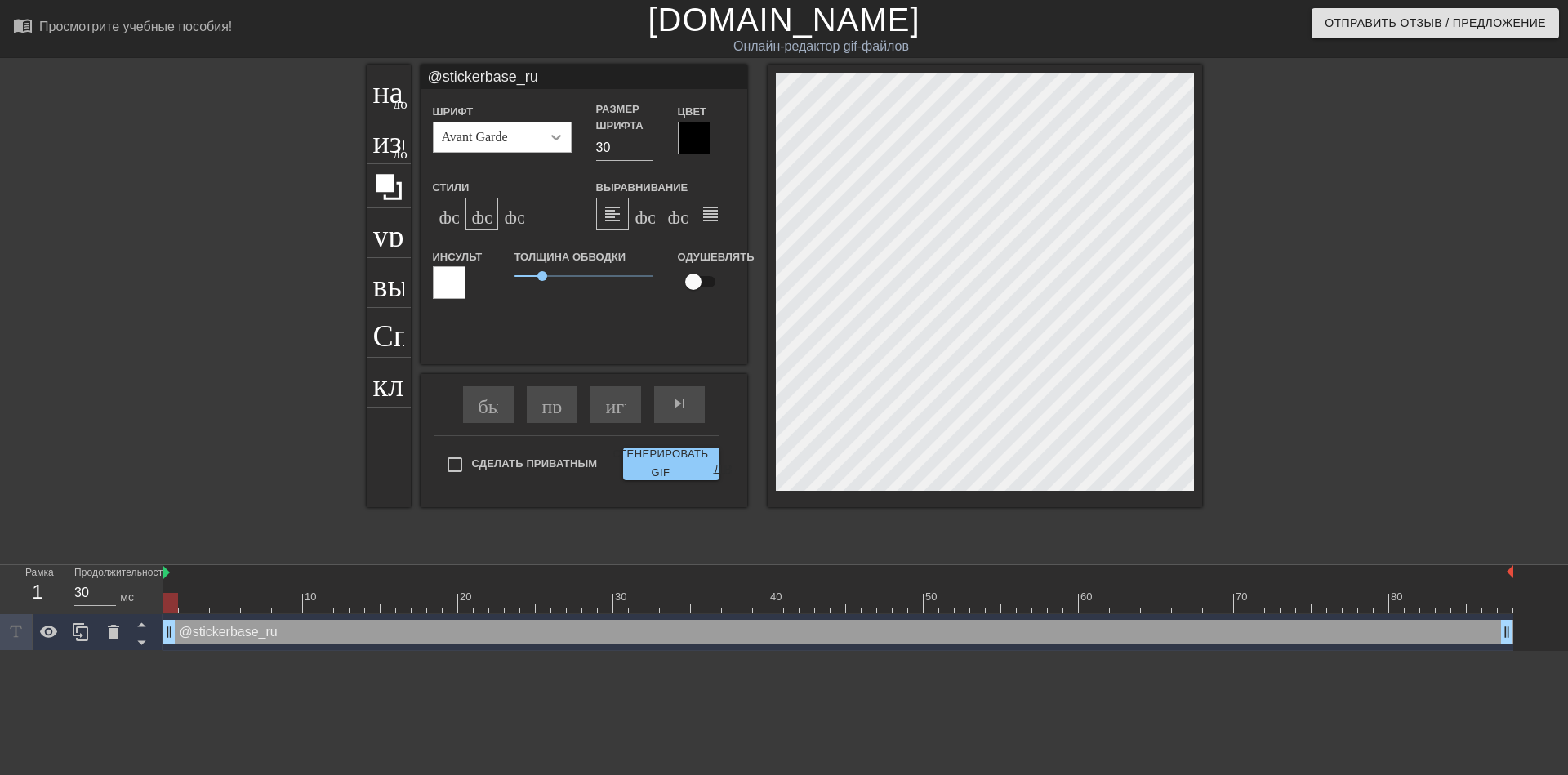
click at [561, 135] on icon at bounding box center [556, 137] width 17 height 17
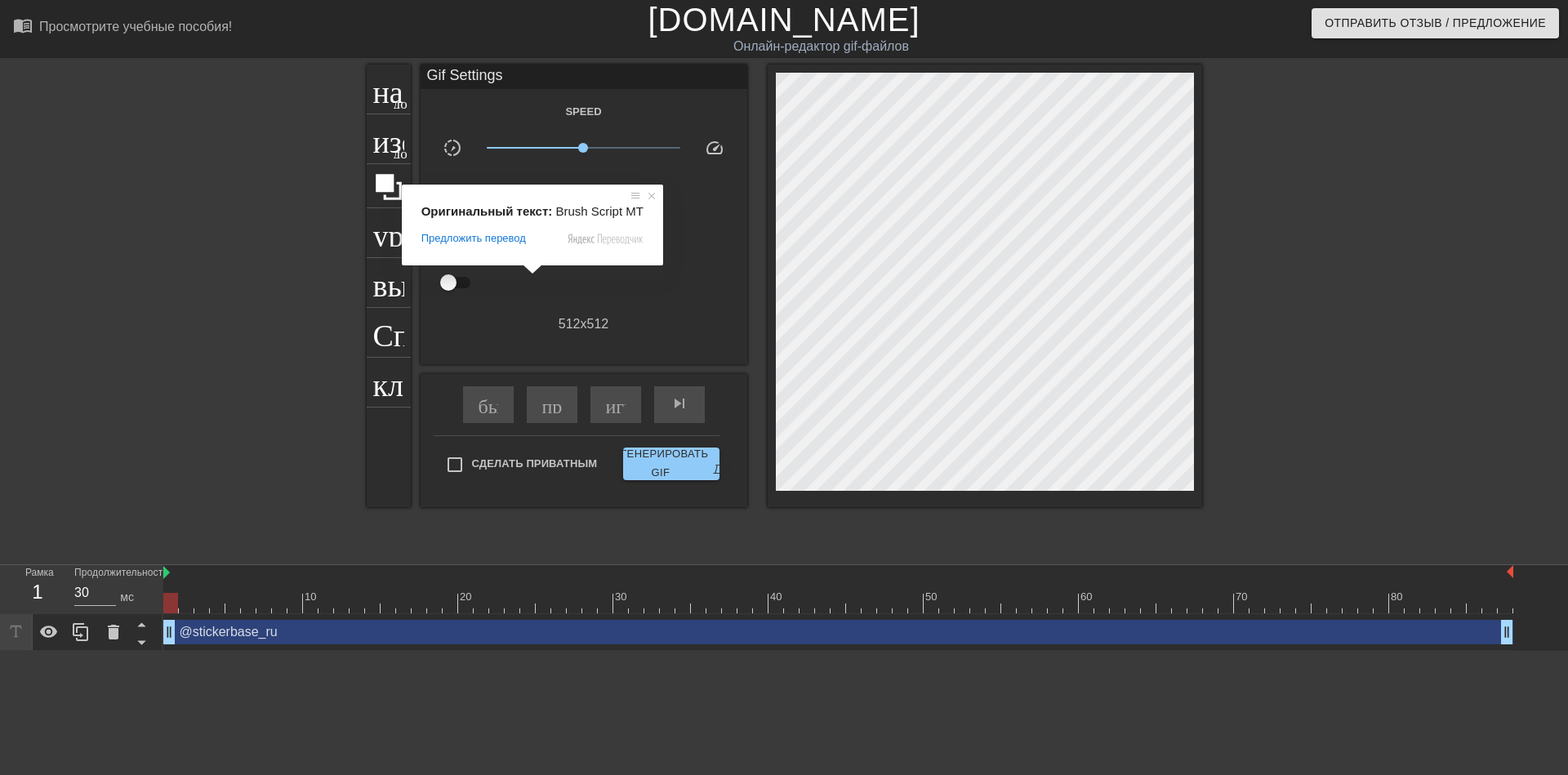
click at [522, 274] on span at bounding box center [533, 269] width 22 height 10
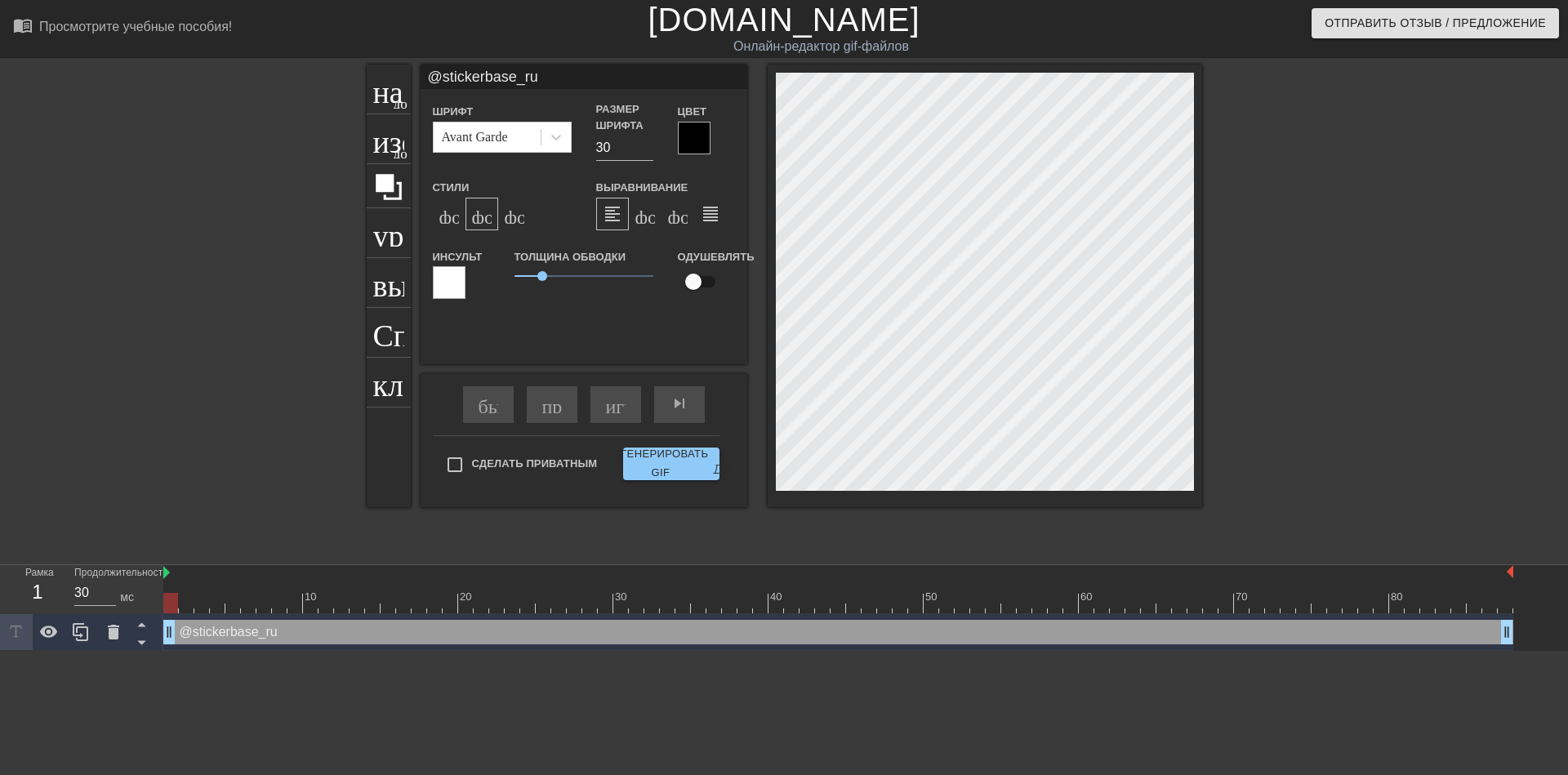
scroll to position [2, 2]
click at [556, 141] on icon at bounding box center [556, 137] width 17 height 17
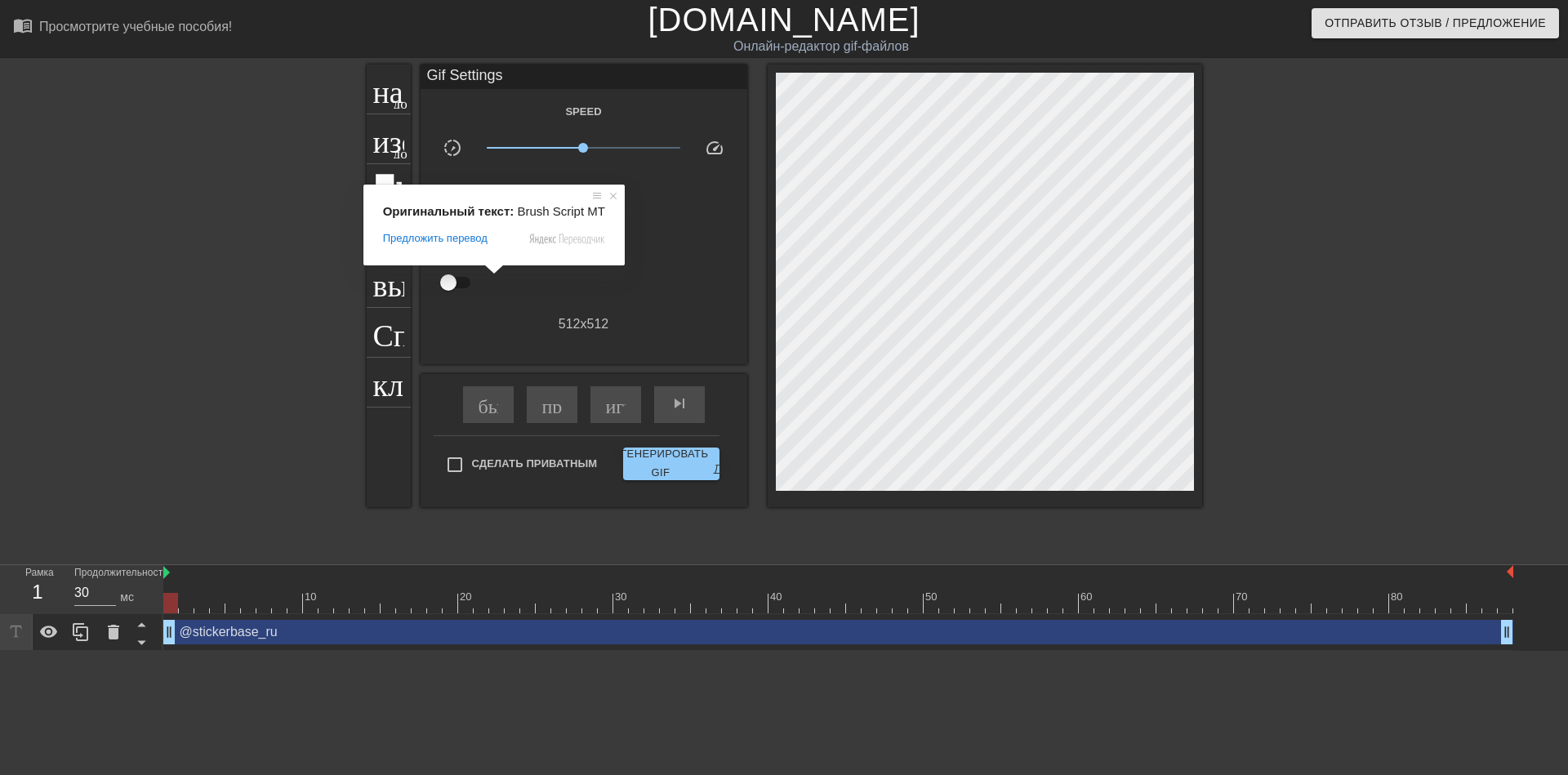
click at [491, 269] on span at bounding box center [495, 269] width 22 height 10
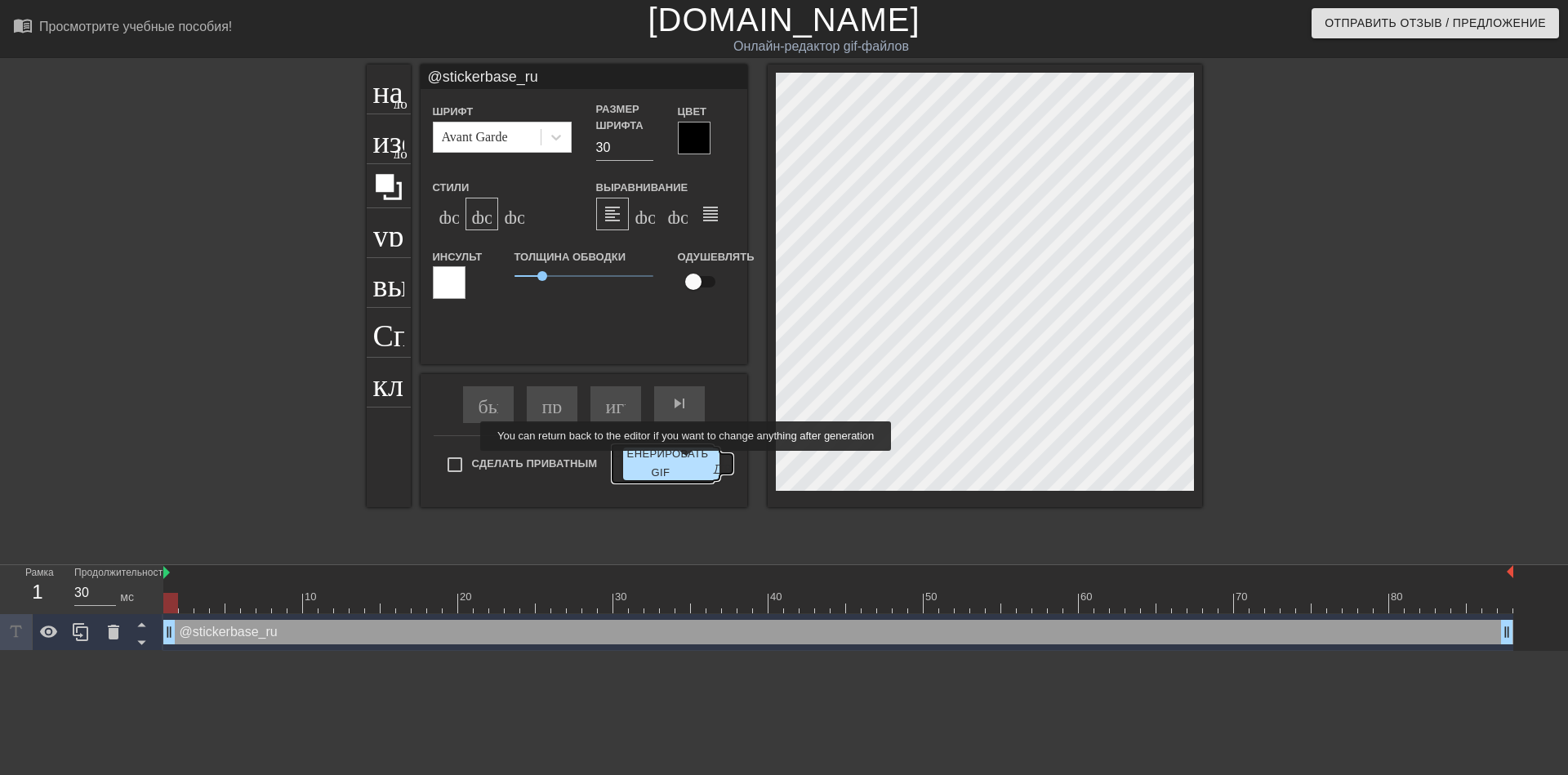
click at [688, 462] on ya-tr-span "Сгенерировать GIF" at bounding box center [659, 464] width 96 height 37
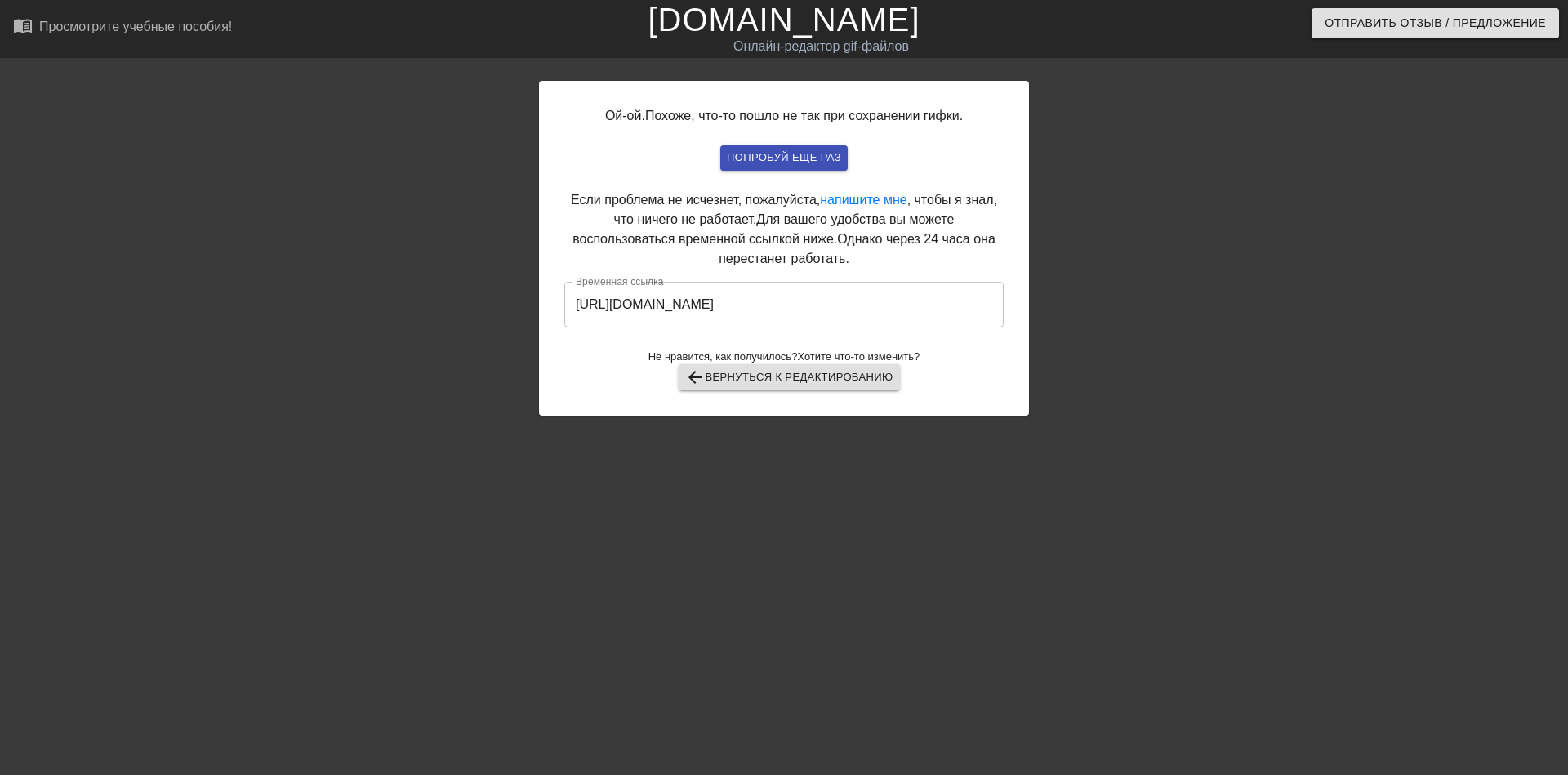
click at [828, 308] on input "https://www.gifntext.com/temp_generations/vD0DL1WM.gif" at bounding box center [784, 305] width 440 height 45
